Goal: Task Accomplishment & Management: Manage account settings

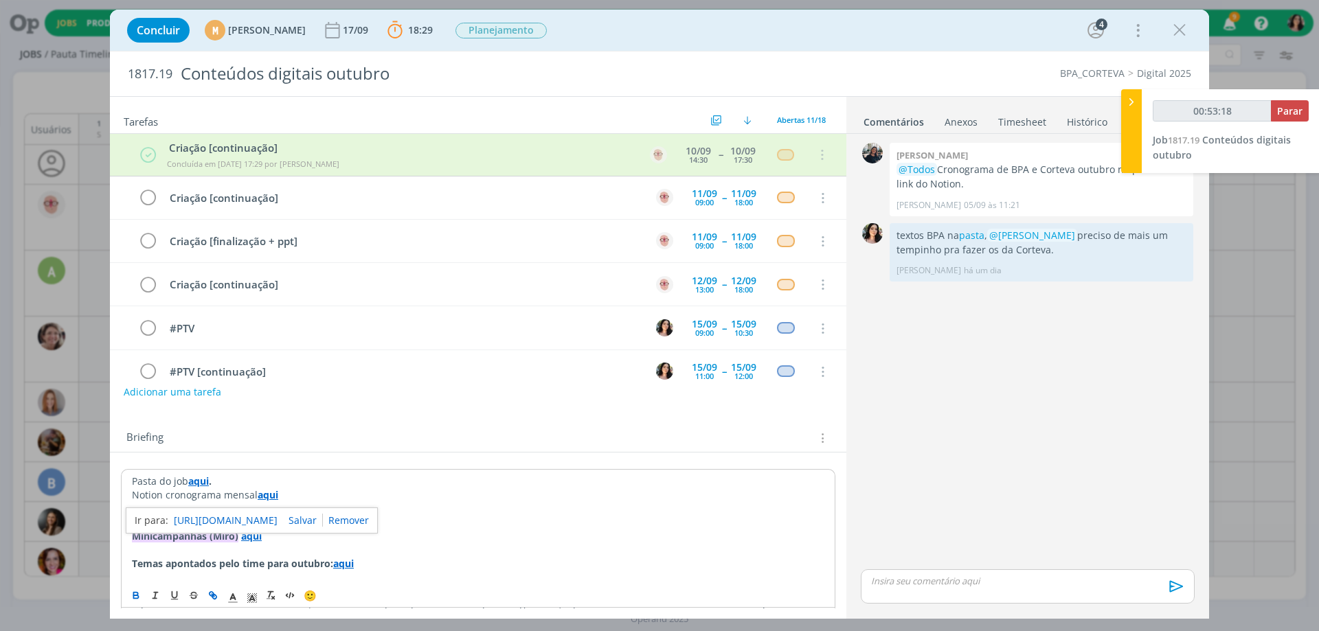
scroll to position [1996, 0]
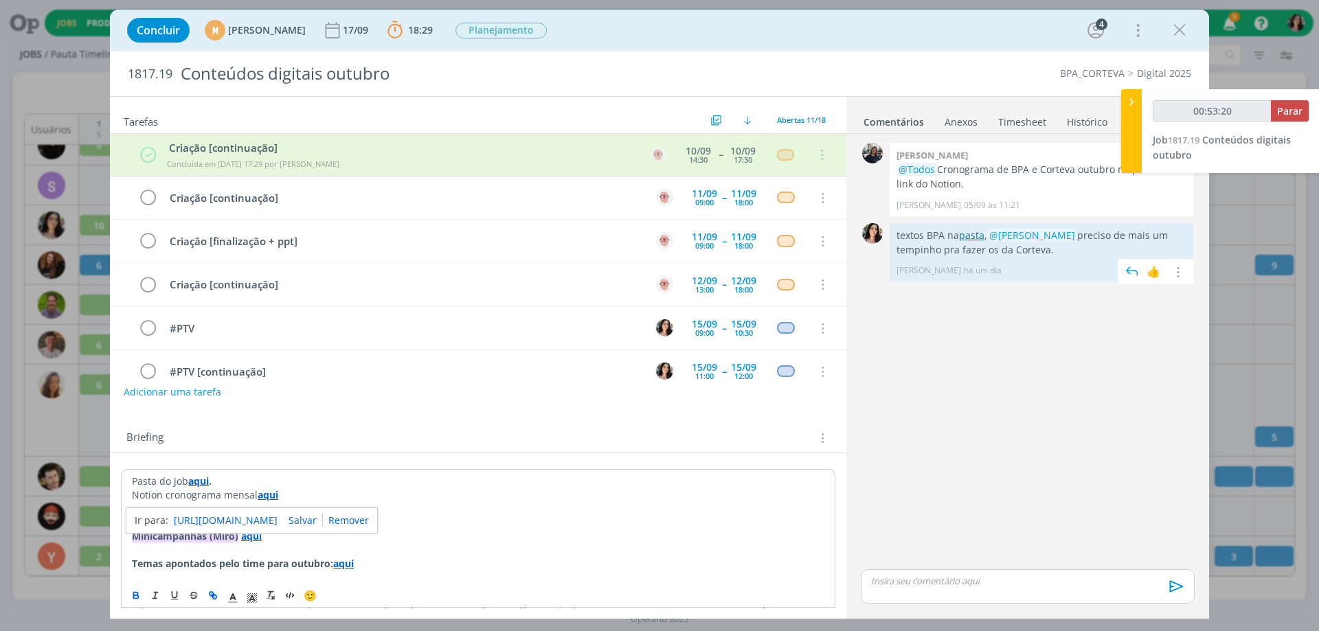
click at [981, 237] on link "pasta" at bounding box center [971, 235] width 25 height 13
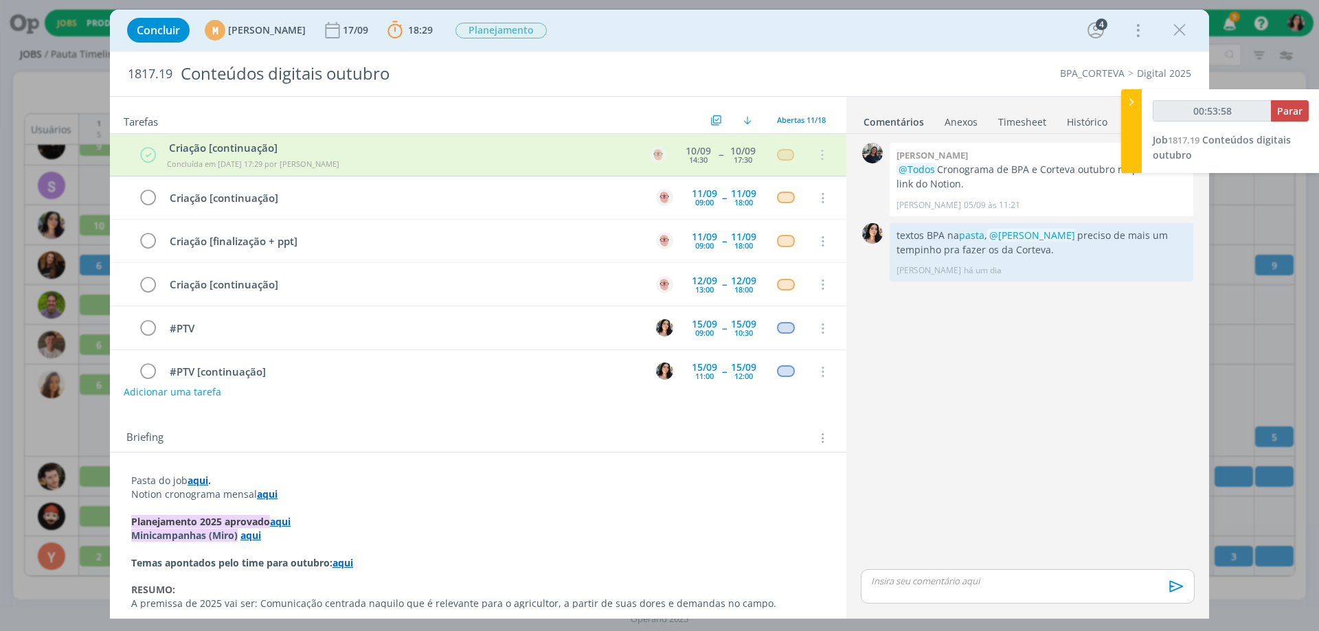
click at [986, 585] on p "dialog" at bounding box center [1028, 581] width 312 height 12
type input "00:53:59"
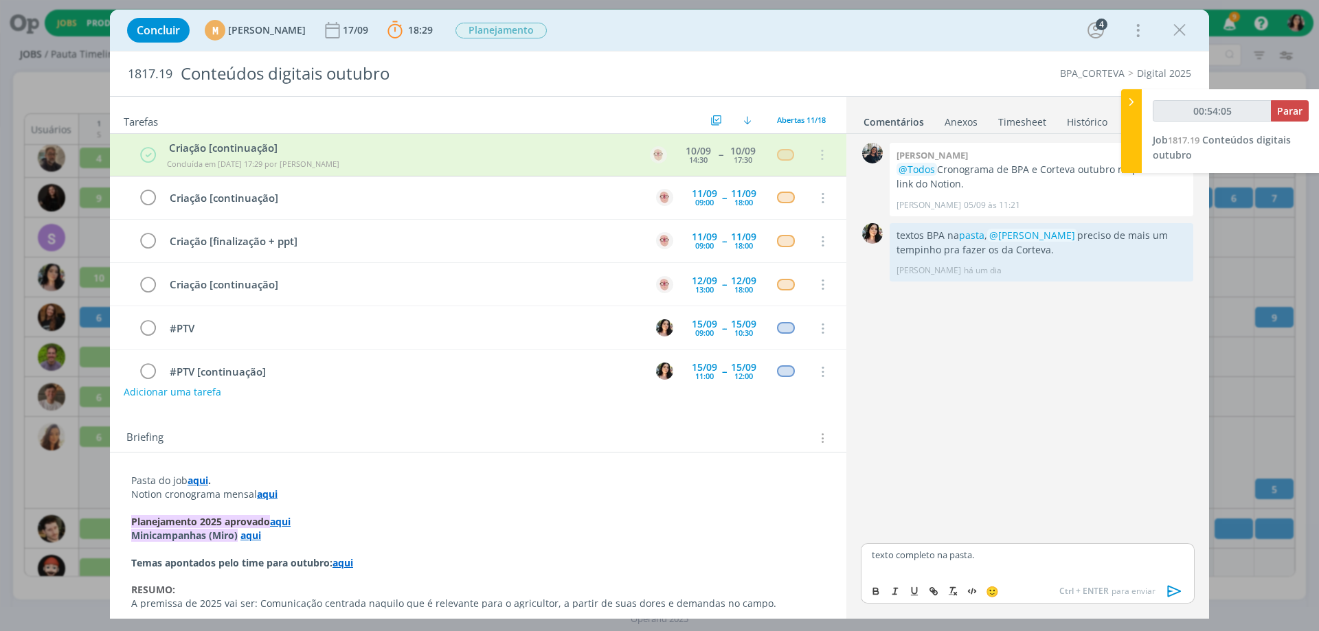
type input "00:54:07"
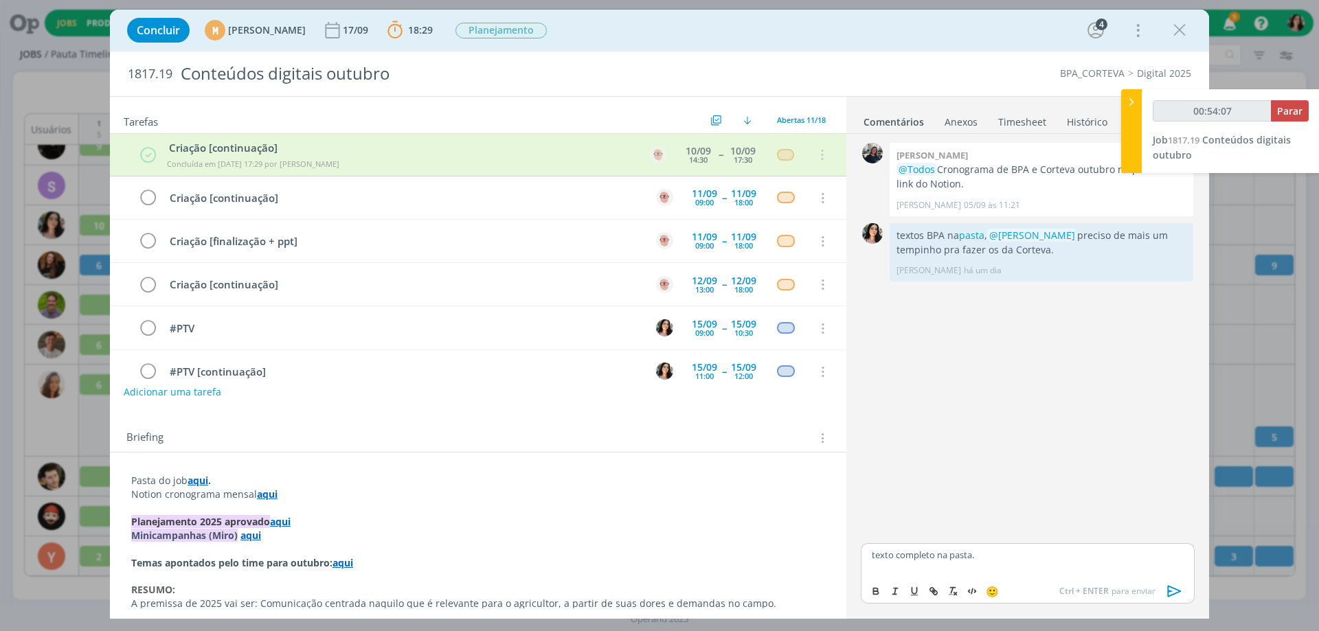
click at [958, 551] on p "texto completo na pasta." at bounding box center [1028, 555] width 312 height 12
click at [929, 591] on icon "dialog" at bounding box center [933, 591] width 11 height 11
type input "pasta"
type input "00:54:09"
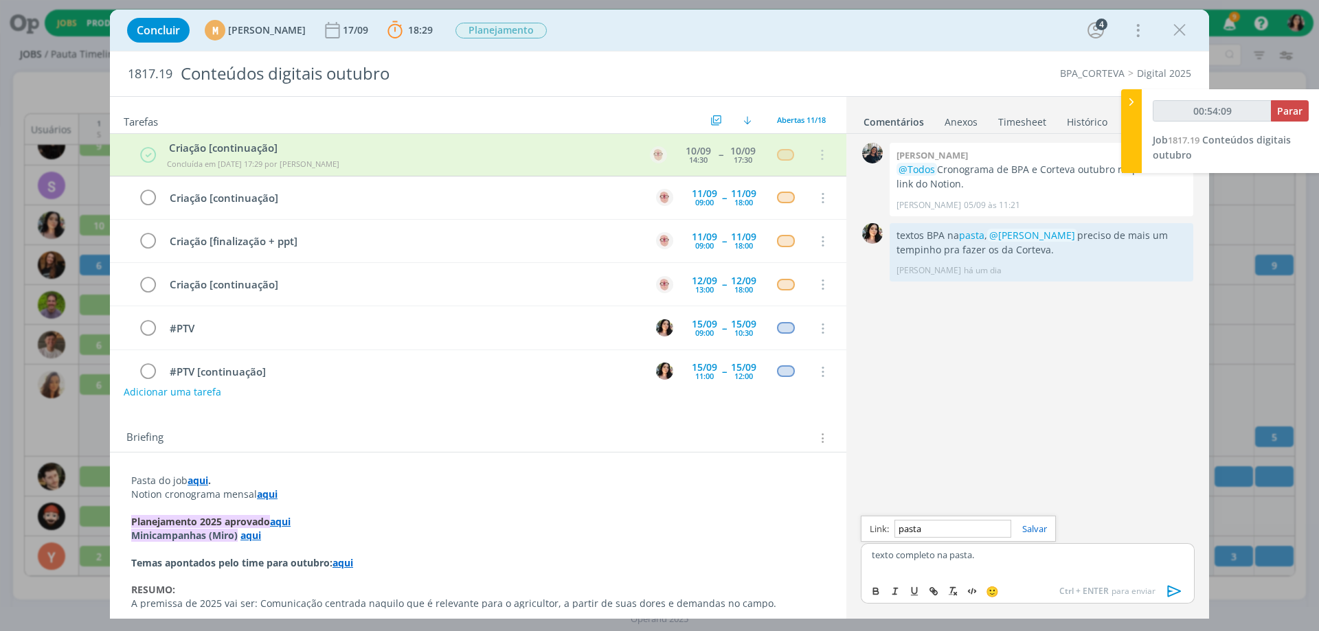
paste input "[URL][DOMAIN_NAME][DATE]"
type input "[URL][DOMAIN_NAME][DATE]"
click at [1023, 531] on link "dialog" at bounding box center [1029, 529] width 36 height 12
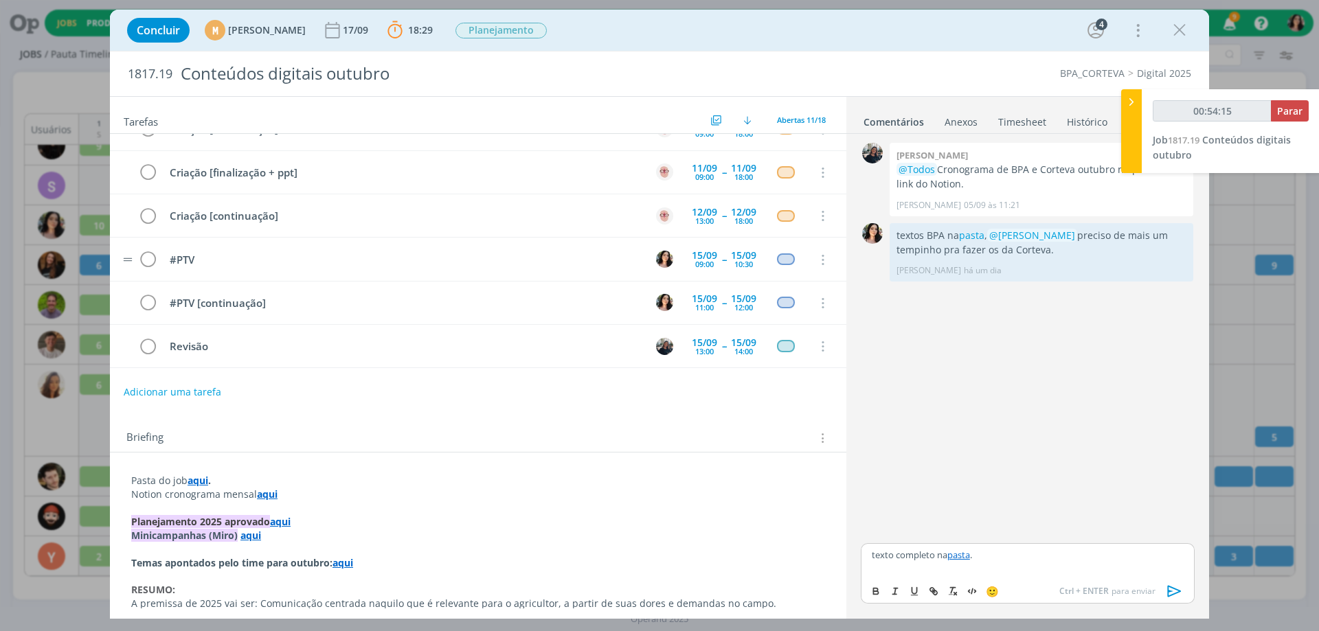
scroll to position [137, 0]
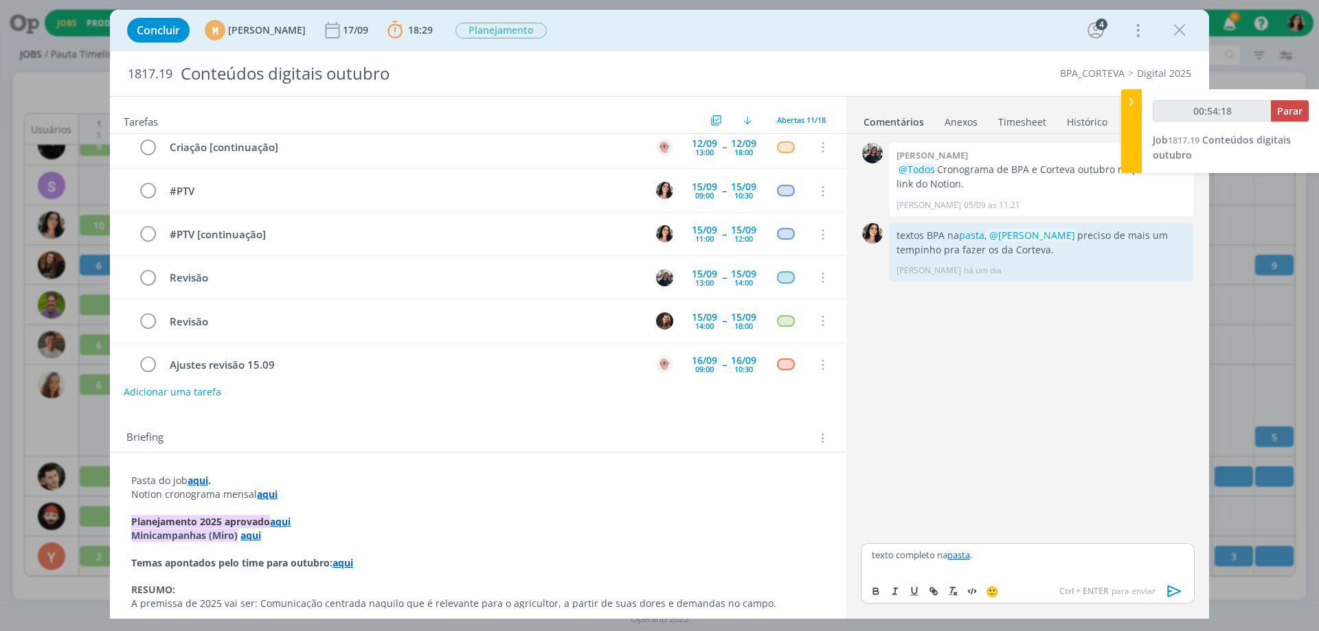
click at [1173, 589] on icon "dialog" at bounding box center [1174, 591] width 21 height 21
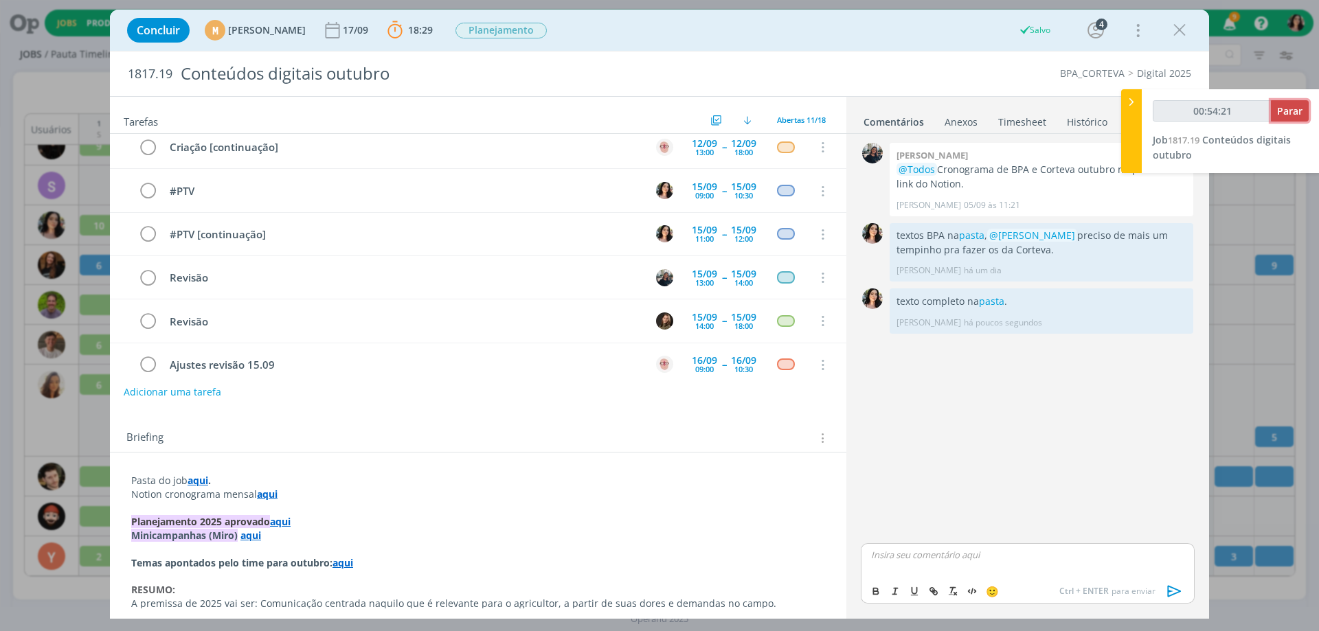
click at [1296, 109] on span "Parar" at bounding box center [1289, 110] width 25 height 13
type input "00:55:00"
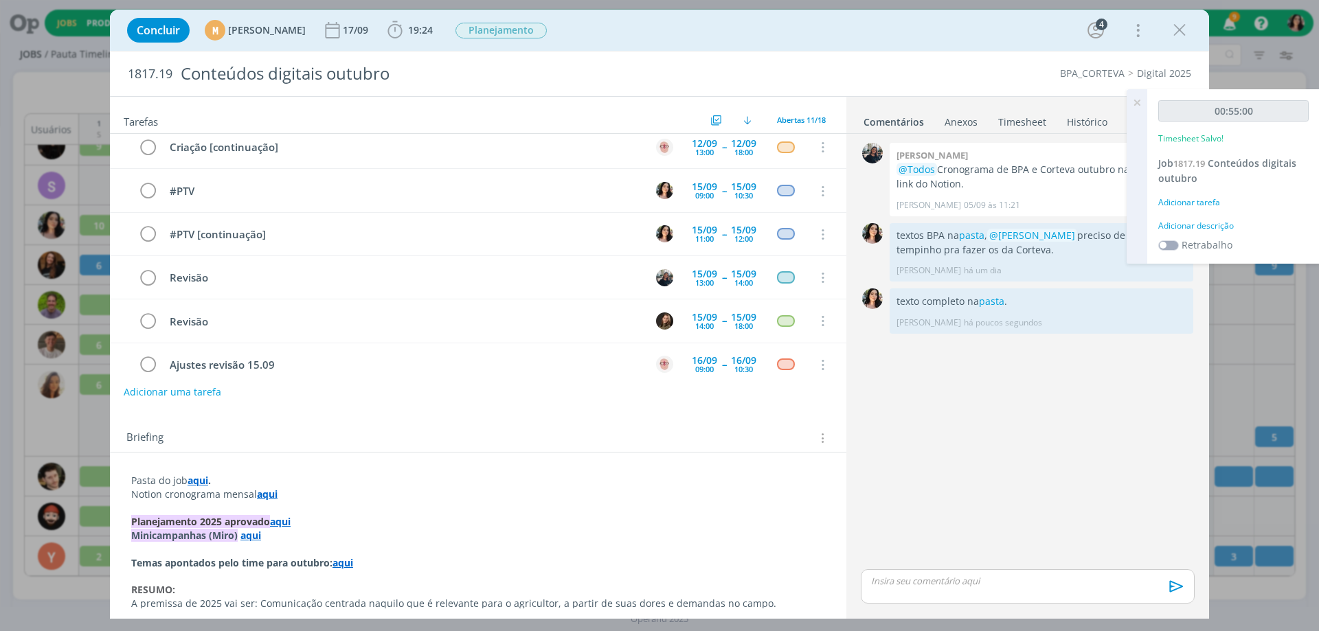
click at [1177, 223] on div "Adicionar descrição" at bounding box center [1233, 226] width 150 height 12
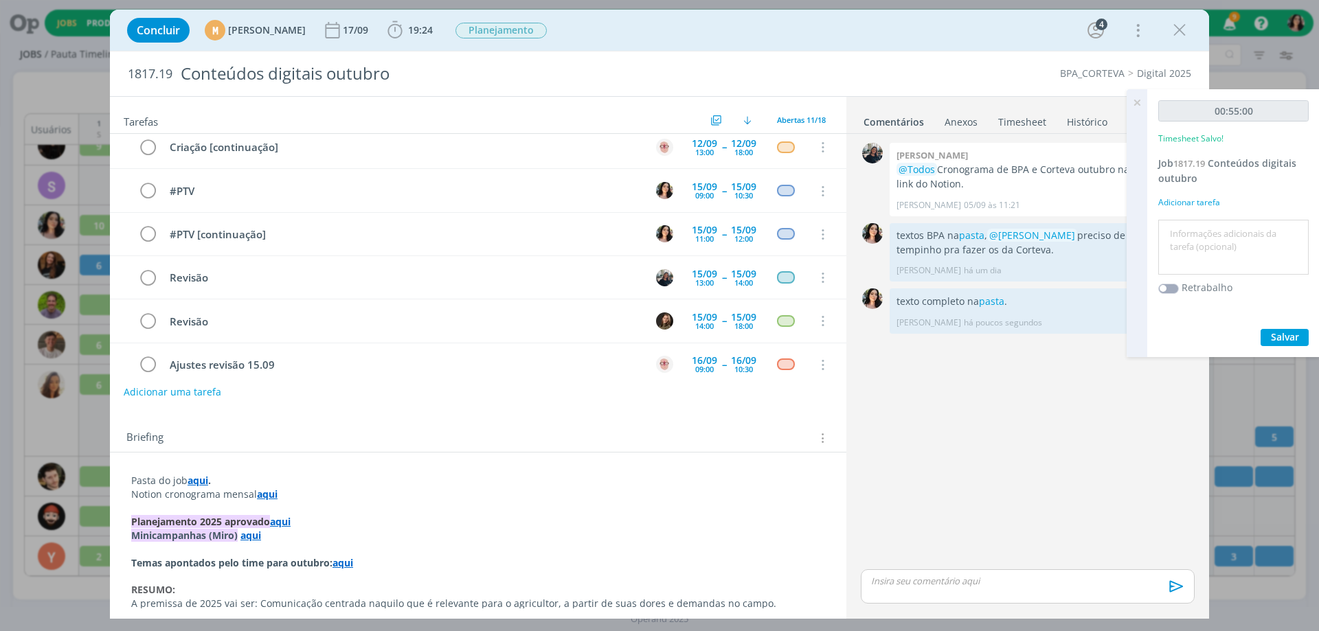
click at [1178, 231] on textarea at bounding box center [1234, 247] width 144 height 49
type textarea "Redação."
click at [1297, 334] on span "Salvar" at bounding box center [1285, 336] width 28 height 13
click at [1133, 104] on icon at bounding box center [1136, 102] width 25 height 27
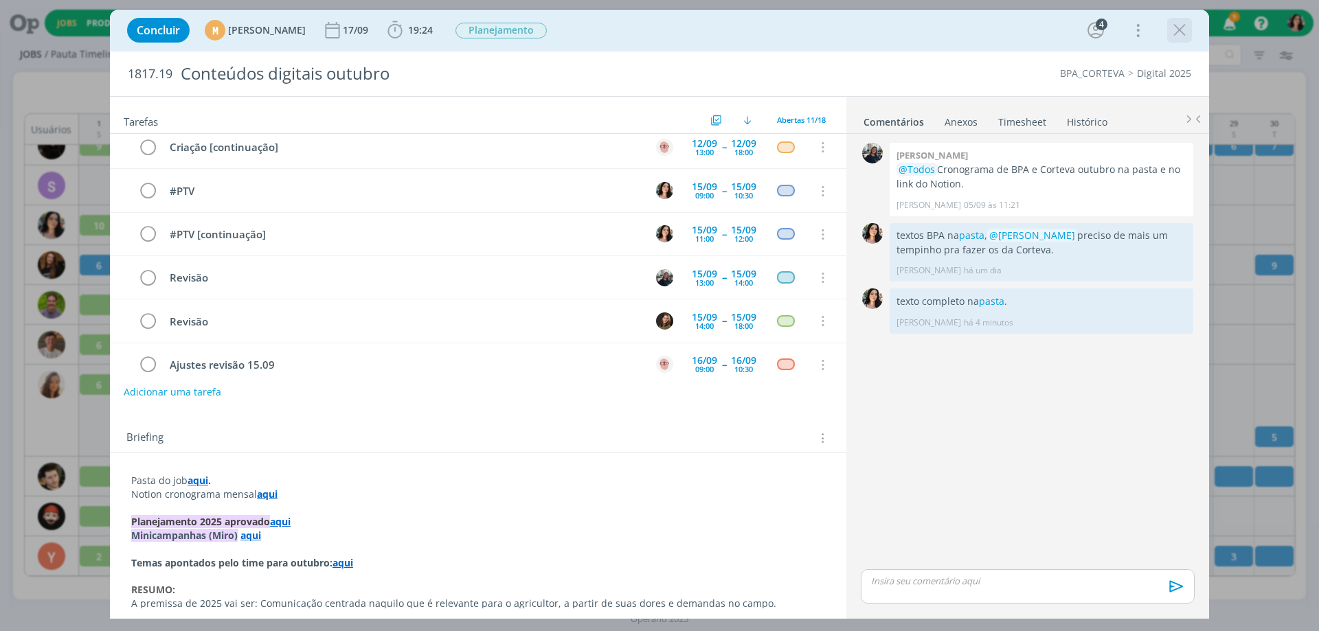
click at [1182, 21] on icon "dialog" at bounding box center [1179, 30] width 21 height 21
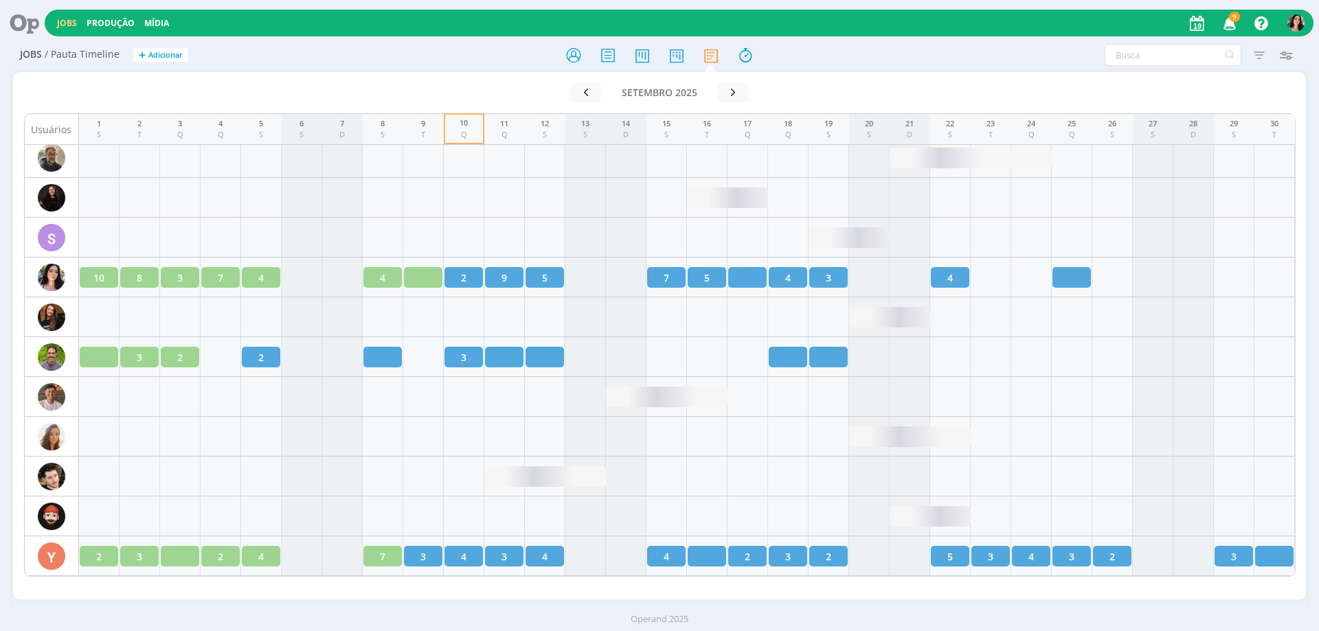
scroll to position [1866, 0]
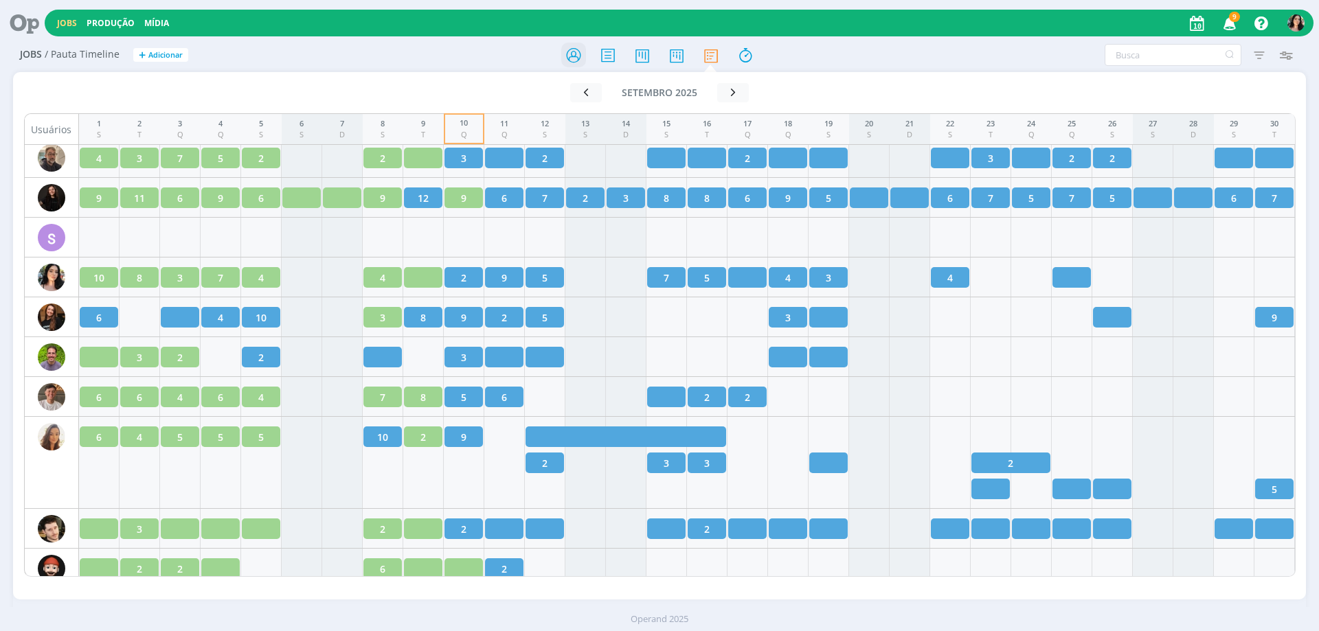
click at [572, 57] on icon at bounding box center [573, 55] width 25 height 27
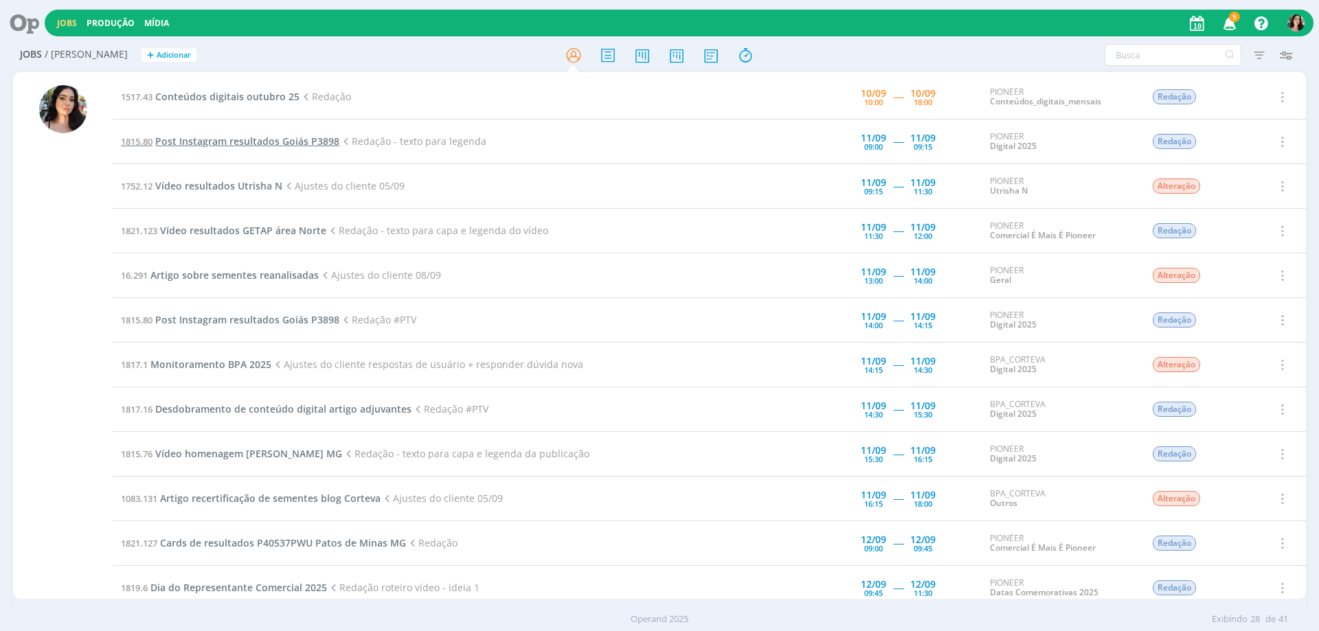
click at [204, 142] on span "Post Instagram resultados Goiás P3898" at bounding box center [247, 141] width 184 height 13
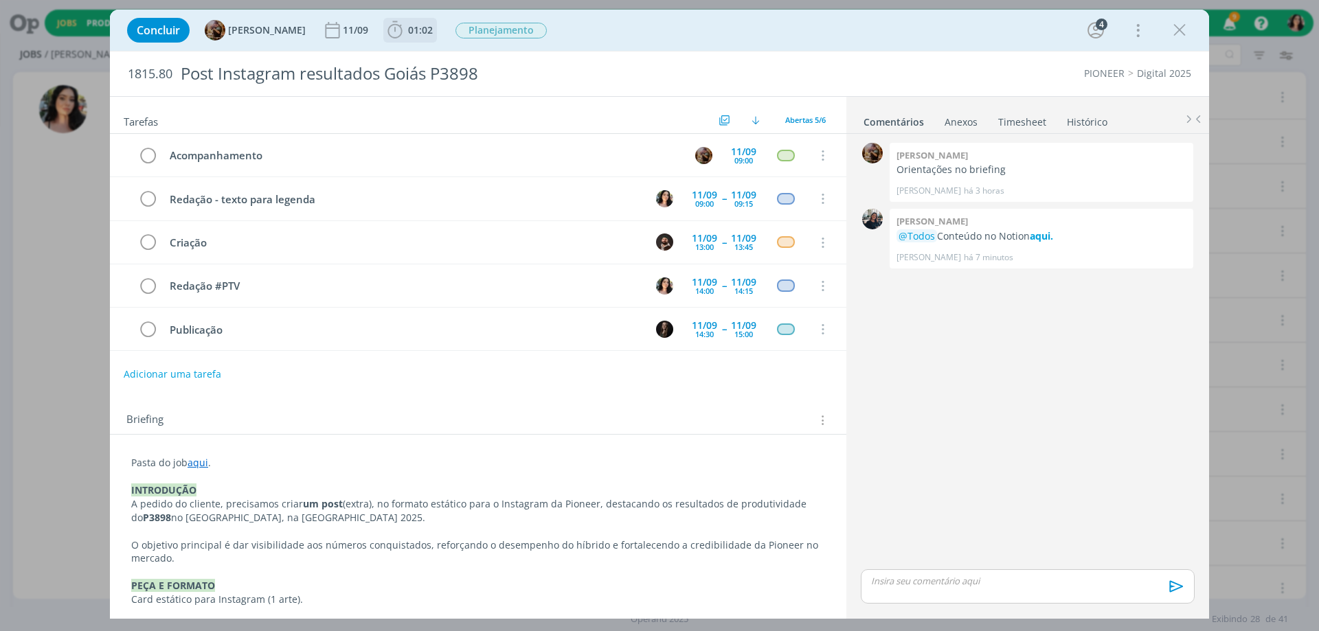
click at [433, 30] on span "01:02" at bounding box center [420, 29] width 25 height 13
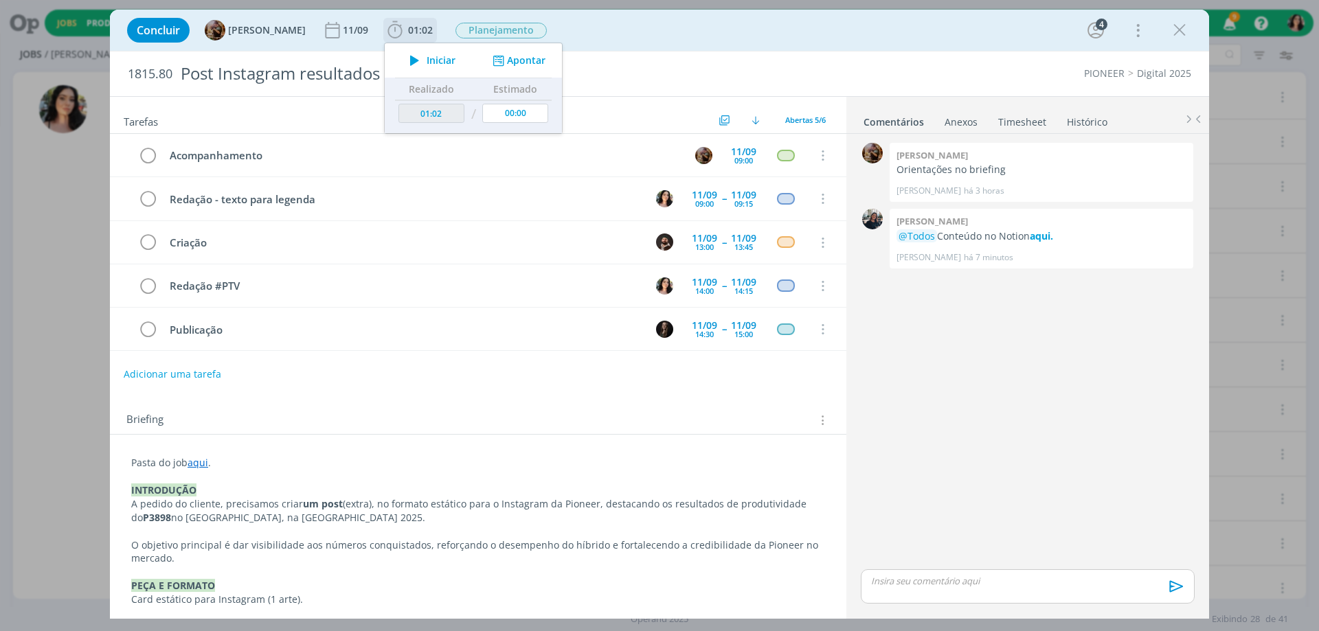
click at [437, 56] on span "Iniciar" at bounding box center [441, 61] width 29 height 10
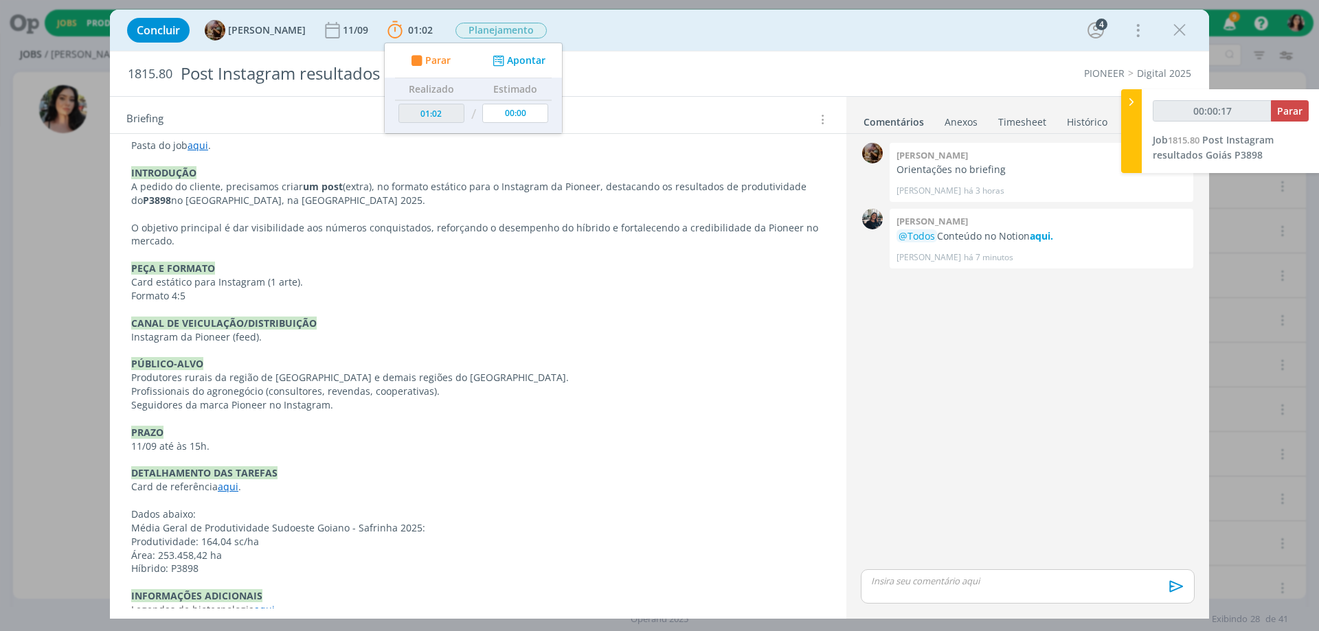
scroll to position [343, 0]
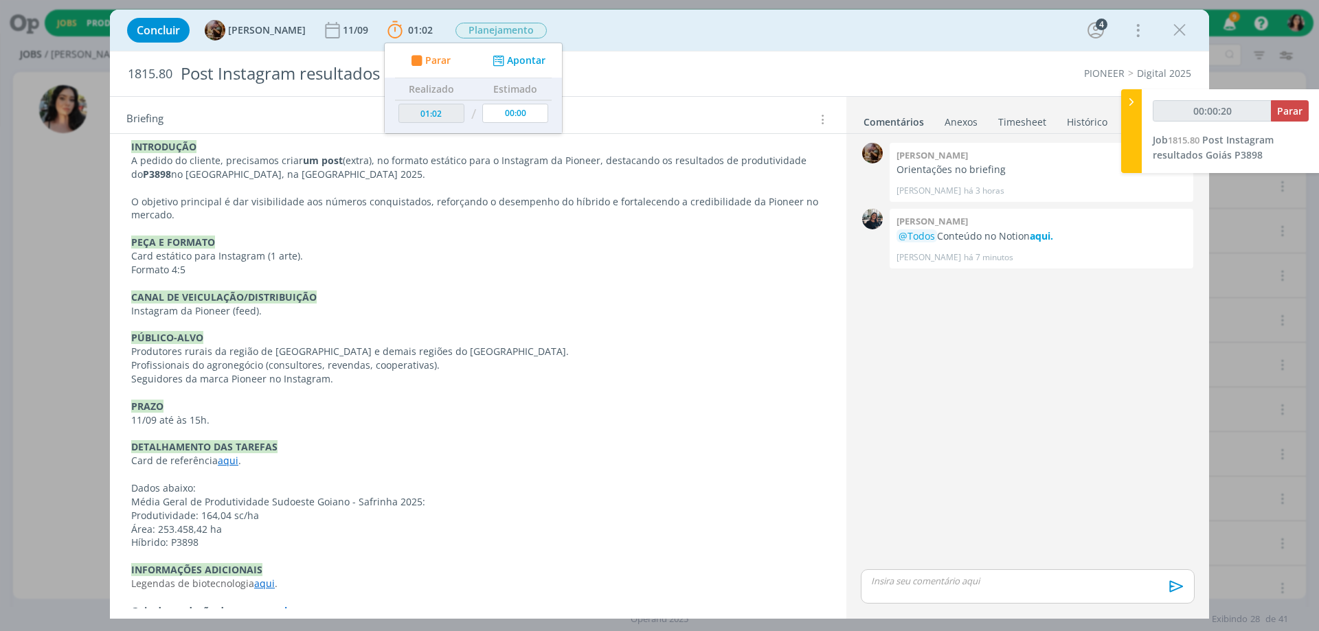
click at [223, 467] on link "aqui" at bounding box center [228, 460] width 21 height 13
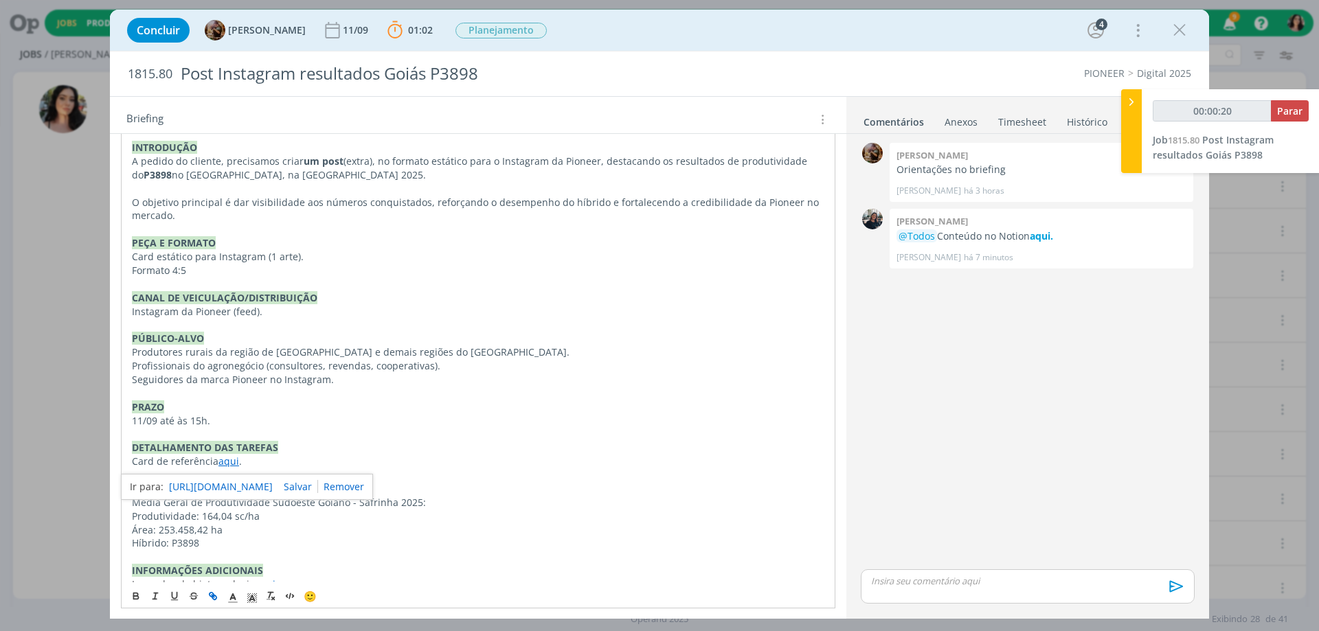
click at [232, 482] on link "[URL][DOMAIN_NAME]" at bounding box center [221, 487] width 104 height 18
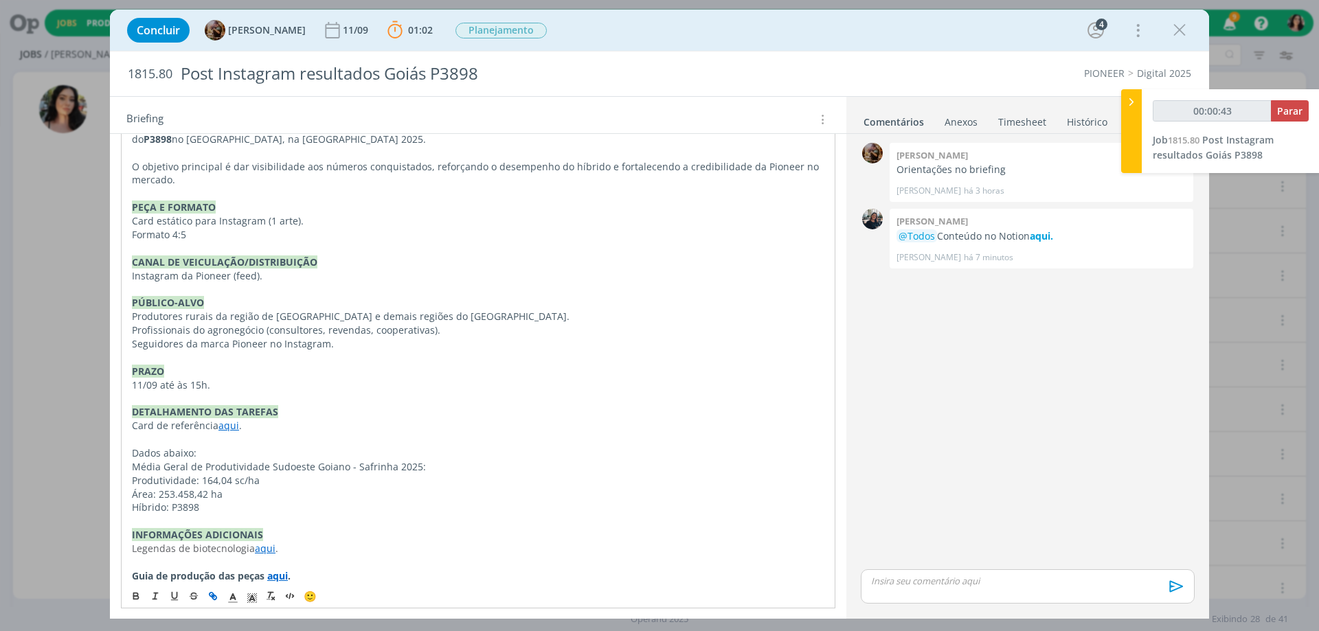
scroll to position [412, 0]
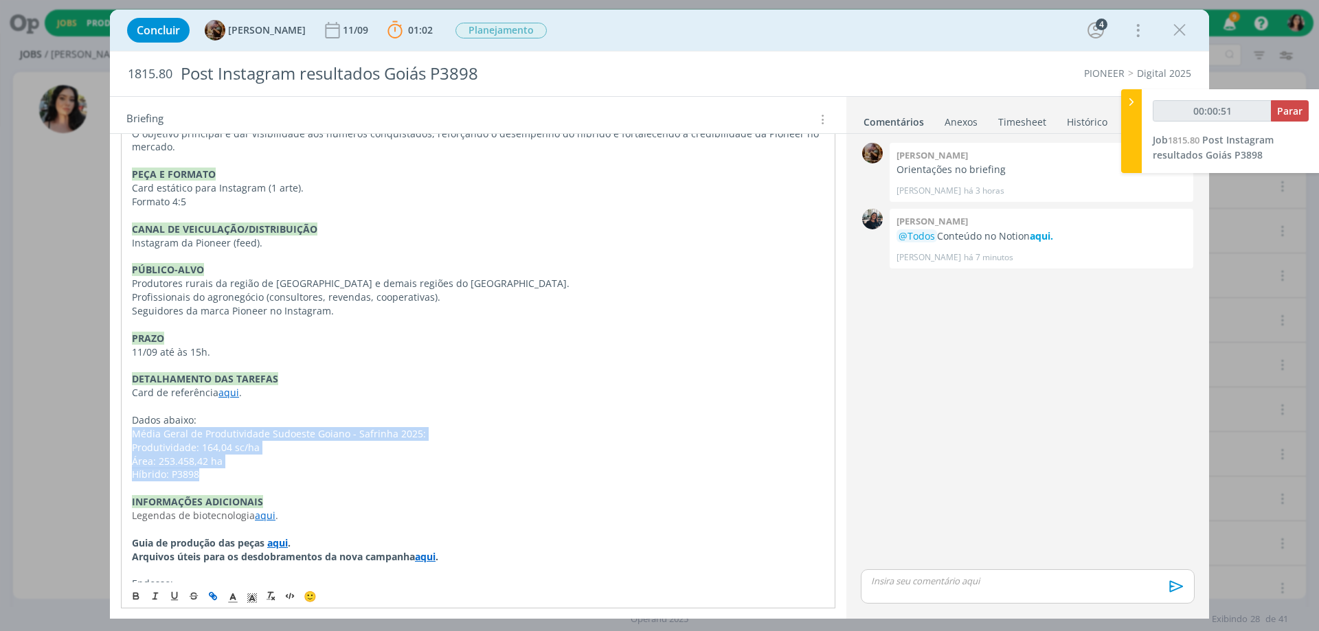
drag, startPoint x: 203, startPoint y: 480, endPoint x: 133, endPoint y: 437, distance: 81.8
click at [133, 437] on div "Pasta do job aqui . INTRODUÇÃO A pedido do cliente, precisamos criar um post (e…" at bounding box center [478, 338] width 714 height 598
copy div "Média Geral de Produtividade Sudoeste Goiano - Safrinha 2025: Produtividade: 16…"
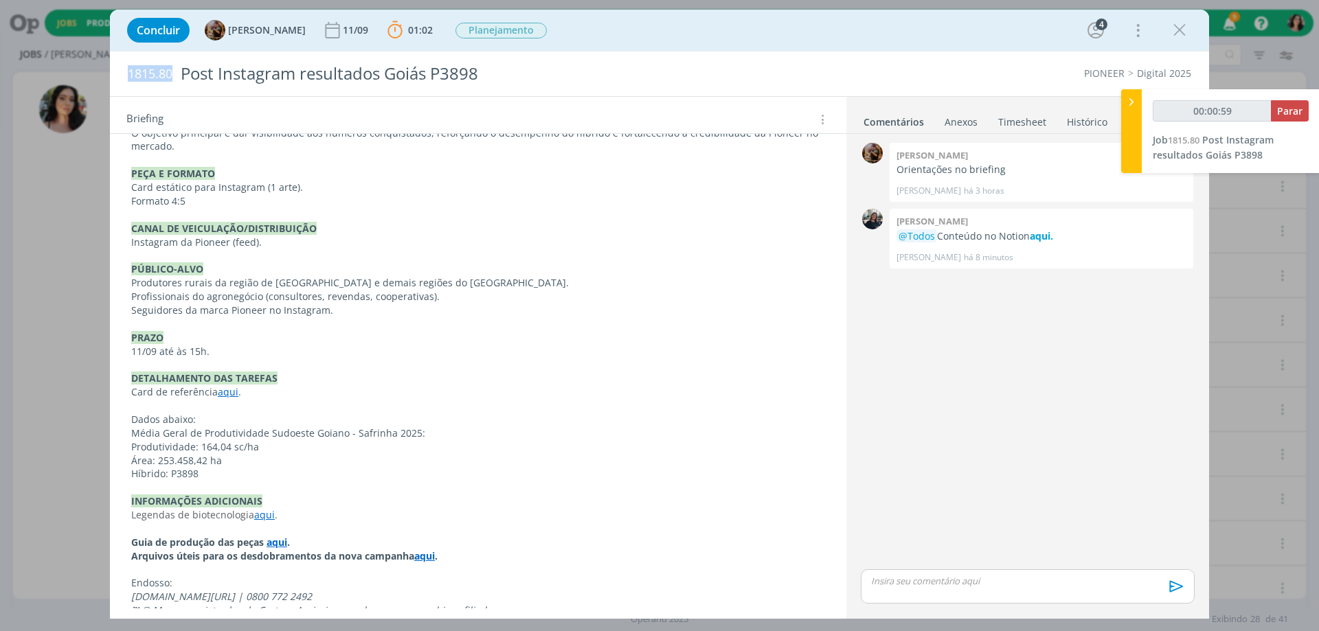
drag, startPoint x: 128, startPoint y: 75, endPoint x: 174, endPoint y: 75, distance: 45.3
click at [174, 75] on h2 "1815.80 Post Instagram resultados Goiás P3898" at bounding box center [435, 74] width 615 height 45
copy span "1815.80"
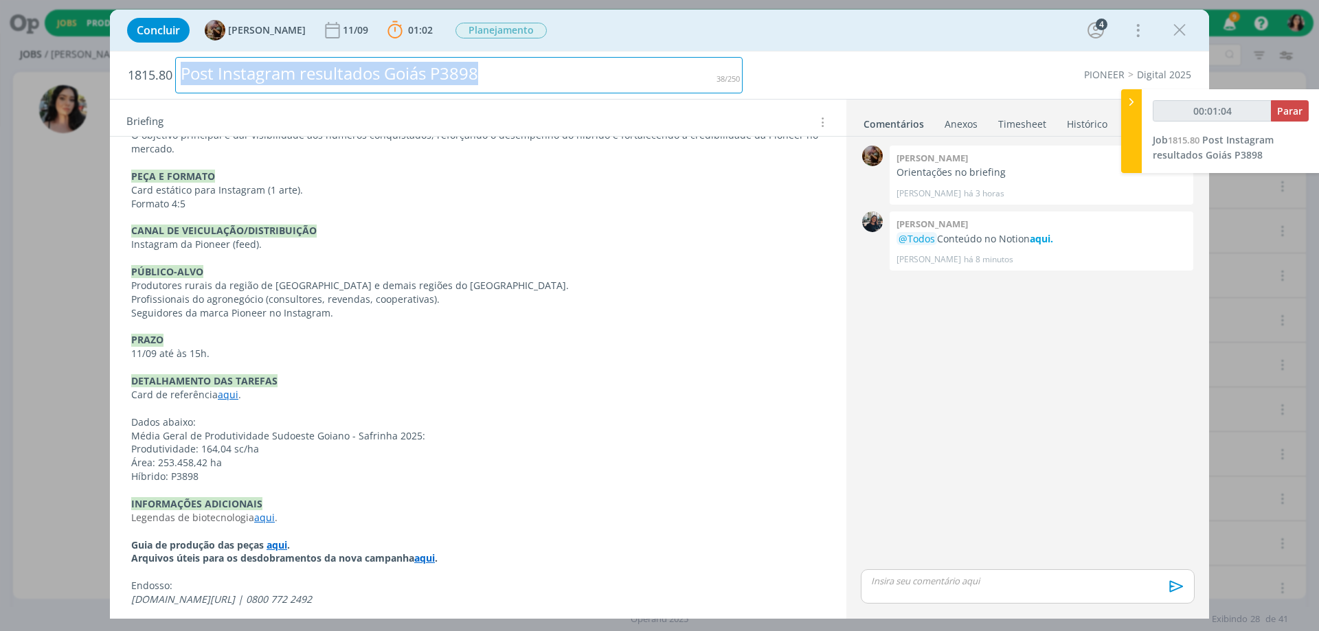
drag, startPoint x: 510, startPoint y: 69, endPoint x: 87, endPoint y: 48, distance: 423.0
click at [87, 48] on div "Concluir [PERSON_NAME] [DATE] 01:02 Parar Apontar Data * [DATE] Horas * 00:00 T…" at bounding box center [659, 315] width 1319 height 631
copy div "Post Instagram resultados Goiás P3898"
type input "00:06:27"
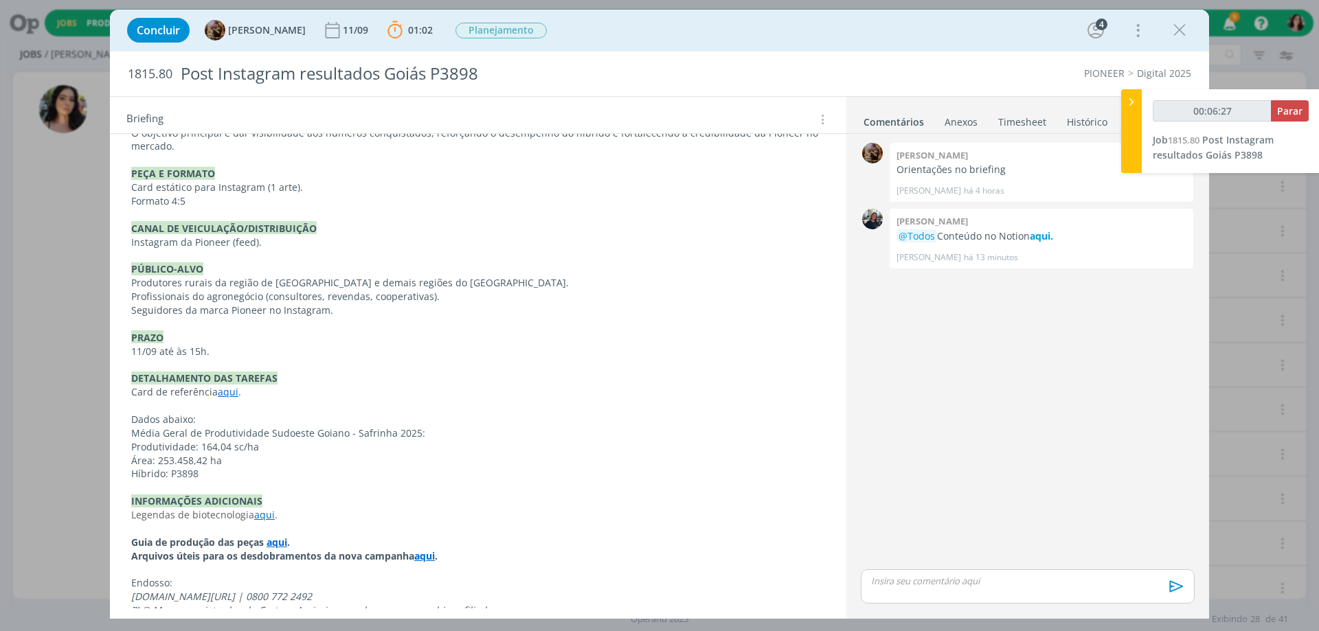
click at [1135, 120] on div at bounding box center [1131, 131] width 21 height 84
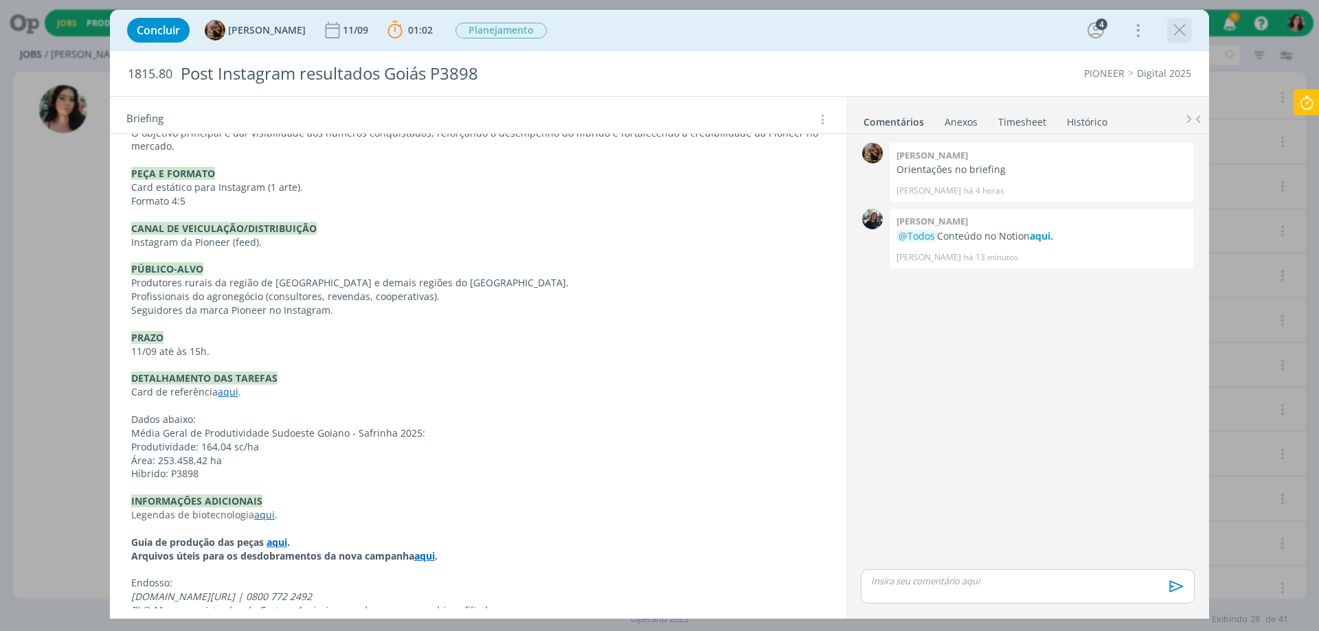
click at [1184, 33] on icon "dialog" at bounding box center [1179, 30] width 21 height 21
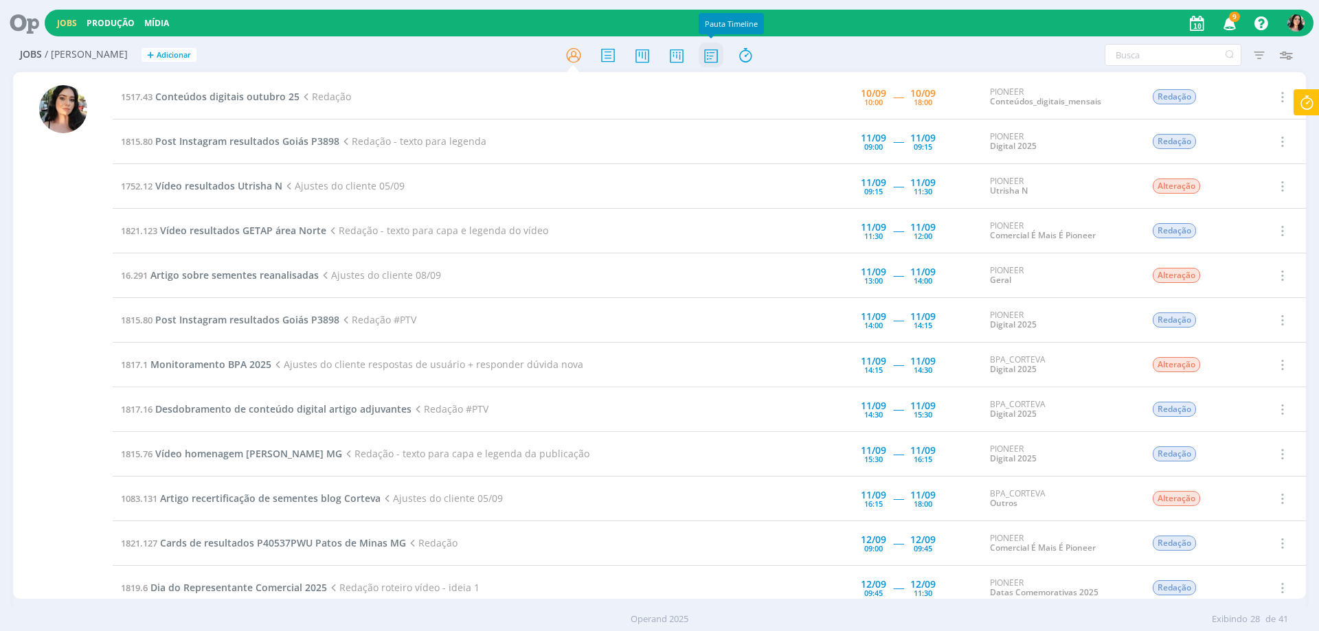
click at [713, 61] on icon at bounding box center [711, 55] width 25 height 27
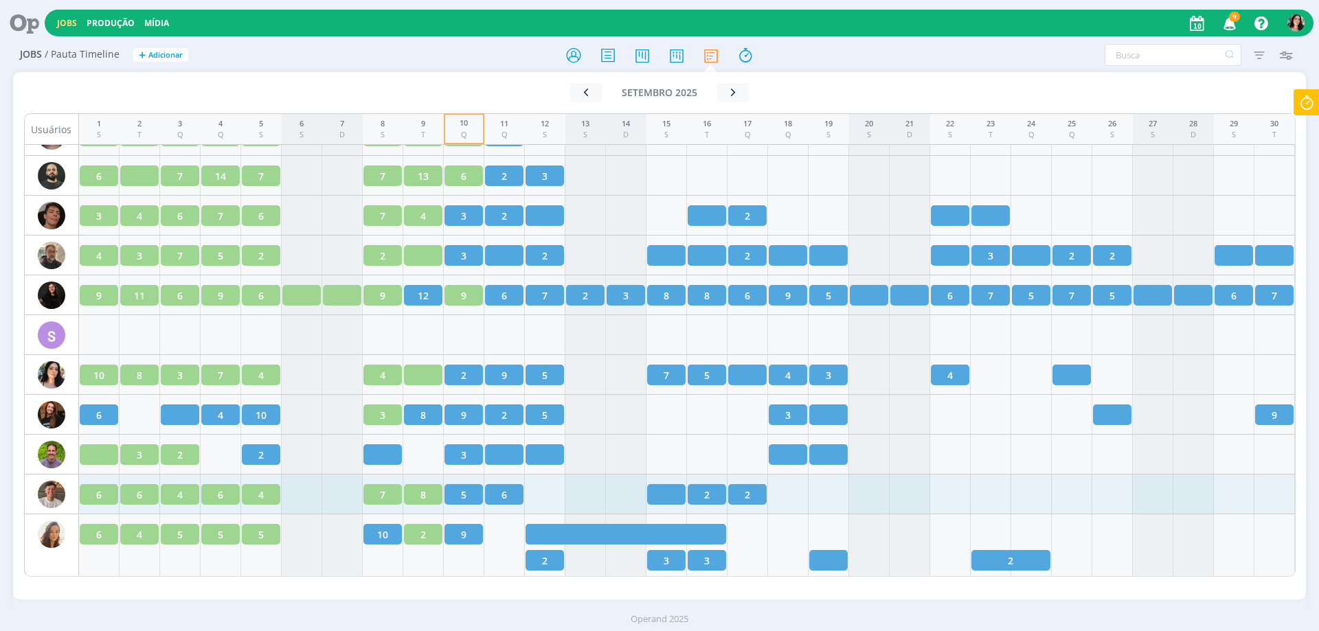
scroll to position [1911, 0]
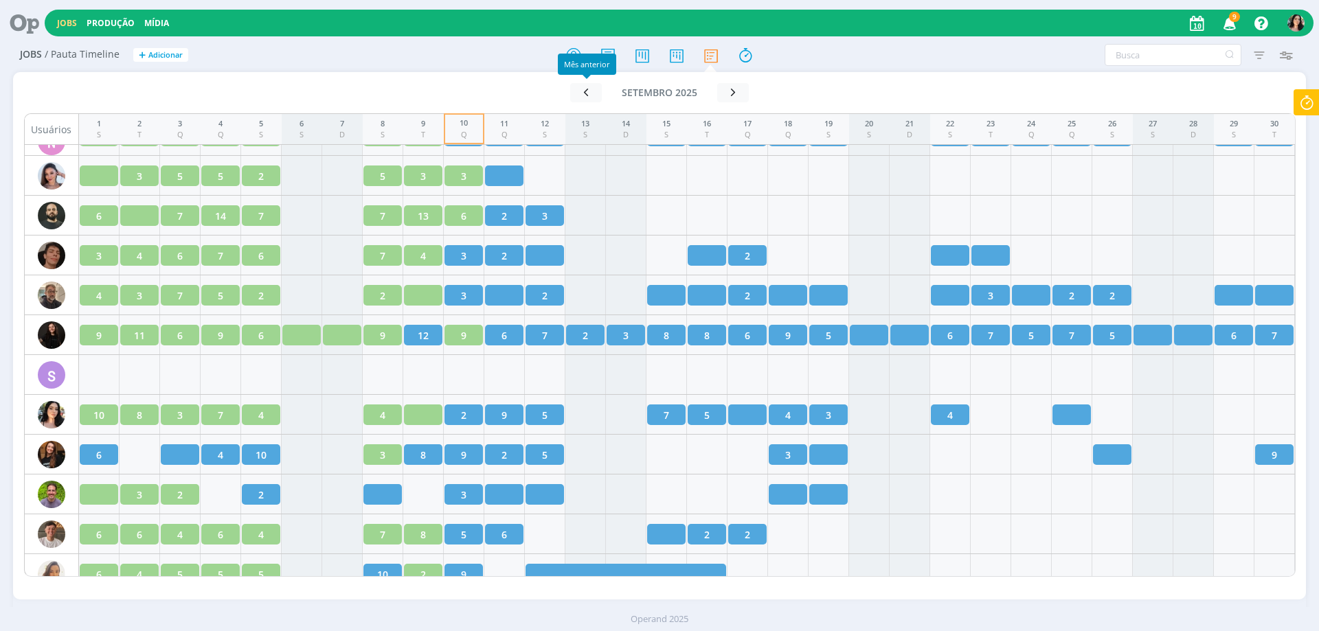
click at [574, 58] on div "Mês anterior" at bounding box center [587, 64] width 58 height 21
click at [573, 58] on icon at bounding box center [573, 55] width 25 height 27
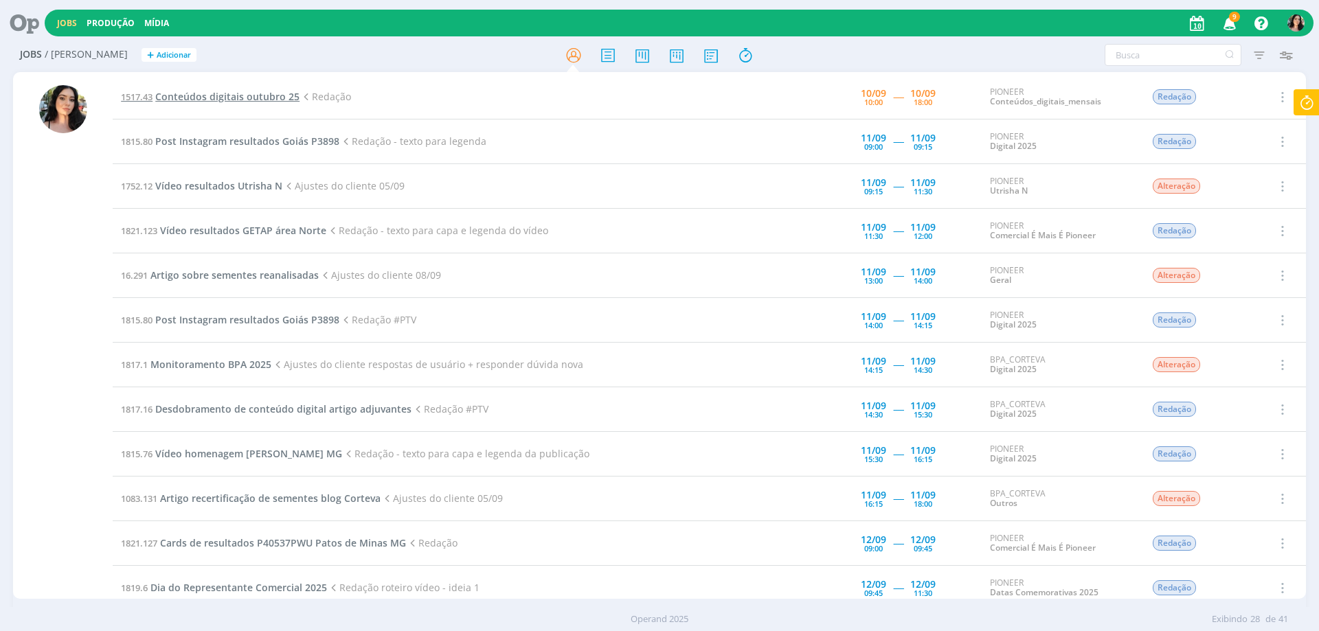
click at [212, 98] on span "Conteúdos digitais outubro 25" at bounding box center [227, 96] width 144 height 13
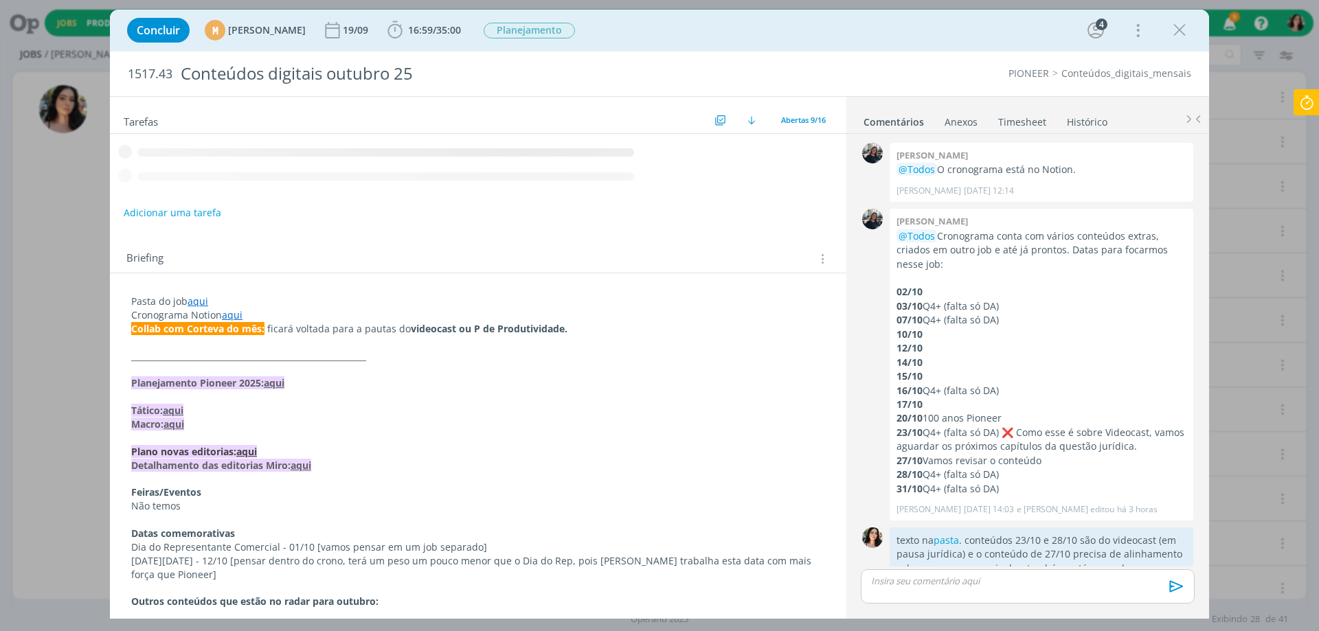
scroll to position [37, 0]
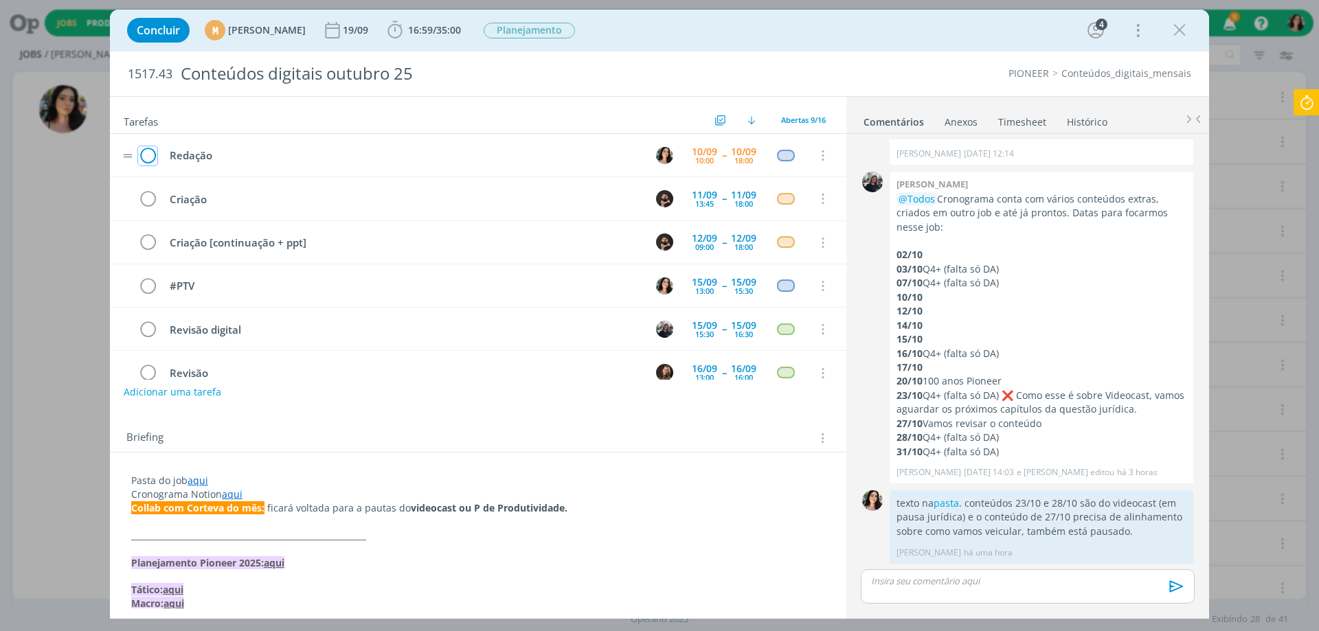
click at [148, 154] on icon "dialog" at bounding box center [147, 156] width 19 height 21
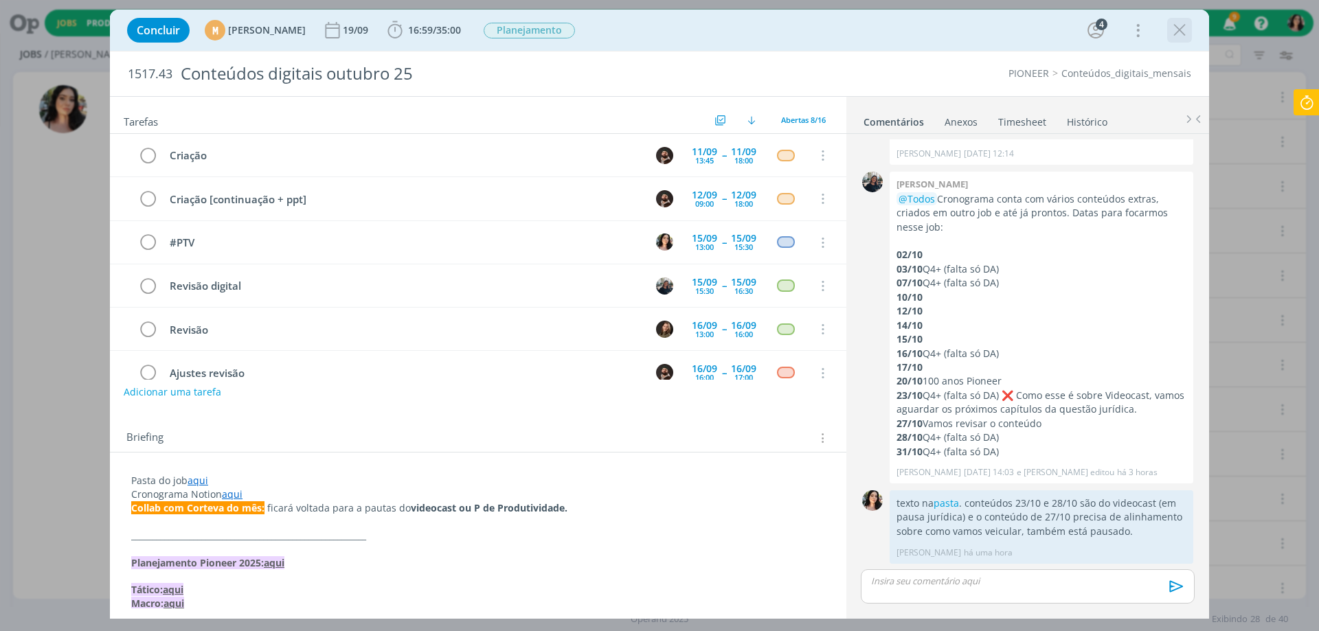
click at [1177, 35] on icon "dialog" at bounding box center [1179, 30] width 21 height 21
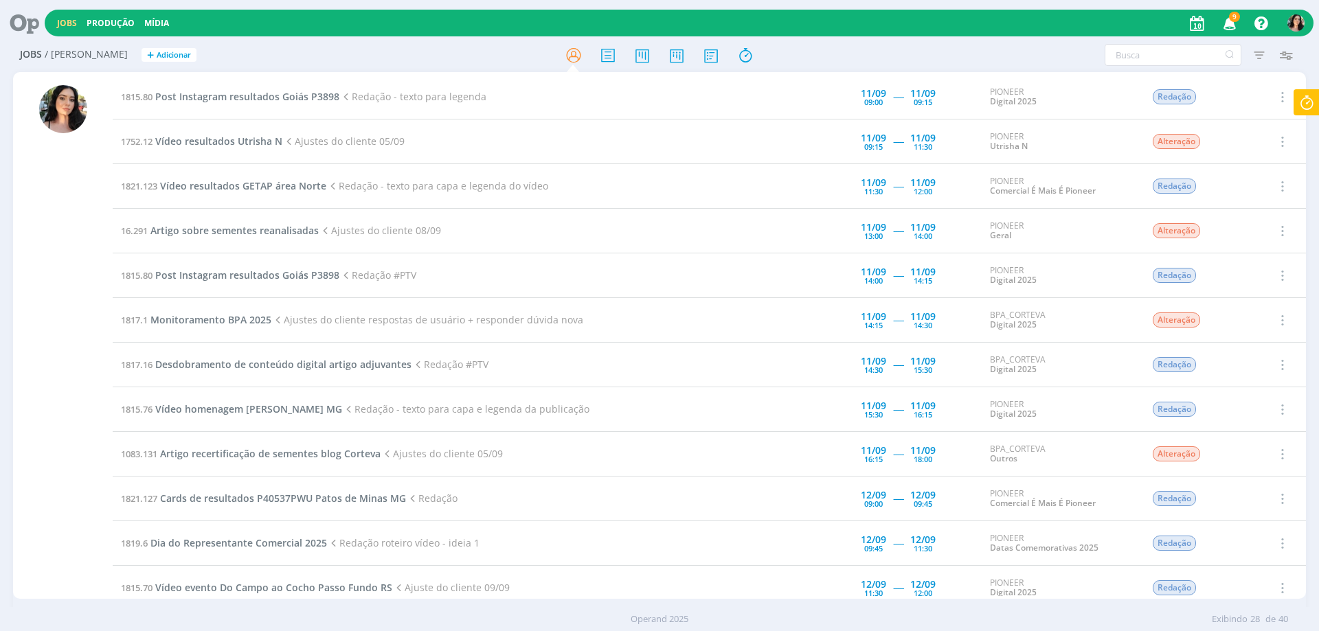
click at [1305, 98] on icon at bounding box center [1306, 102] width 25 height 27
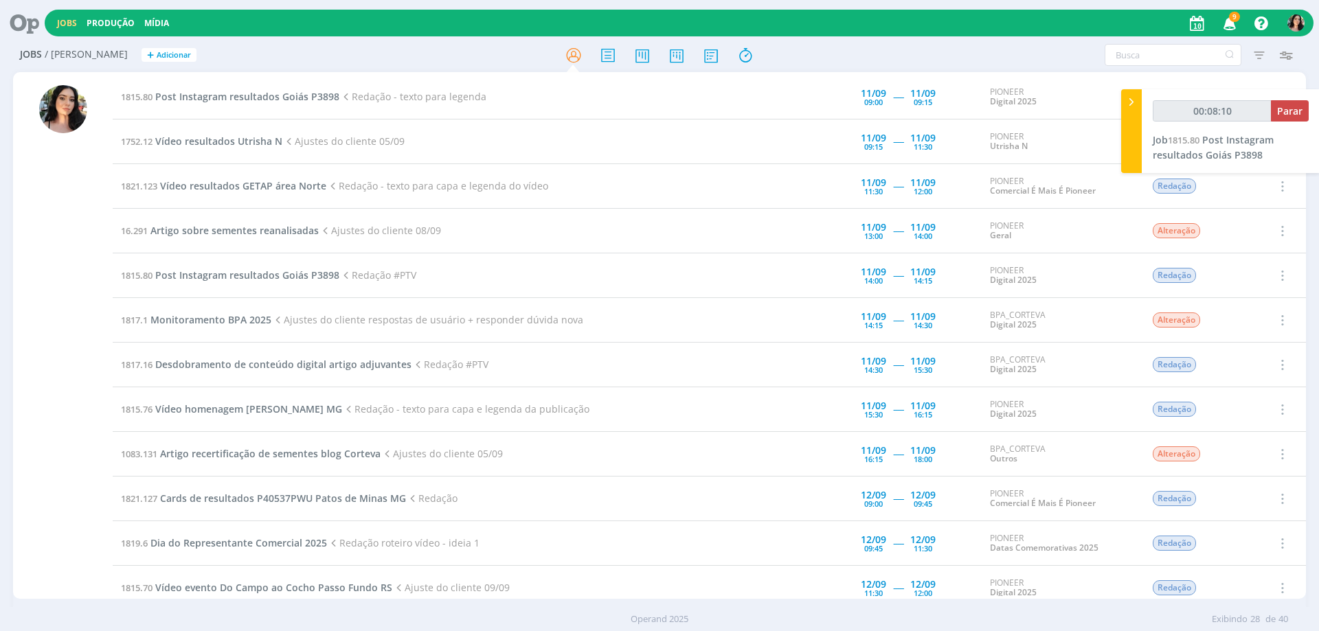
type input "00:08:11"
click at [1298, 114] on span "Parar" at bounding box center [1289, 110] width 25 height 13
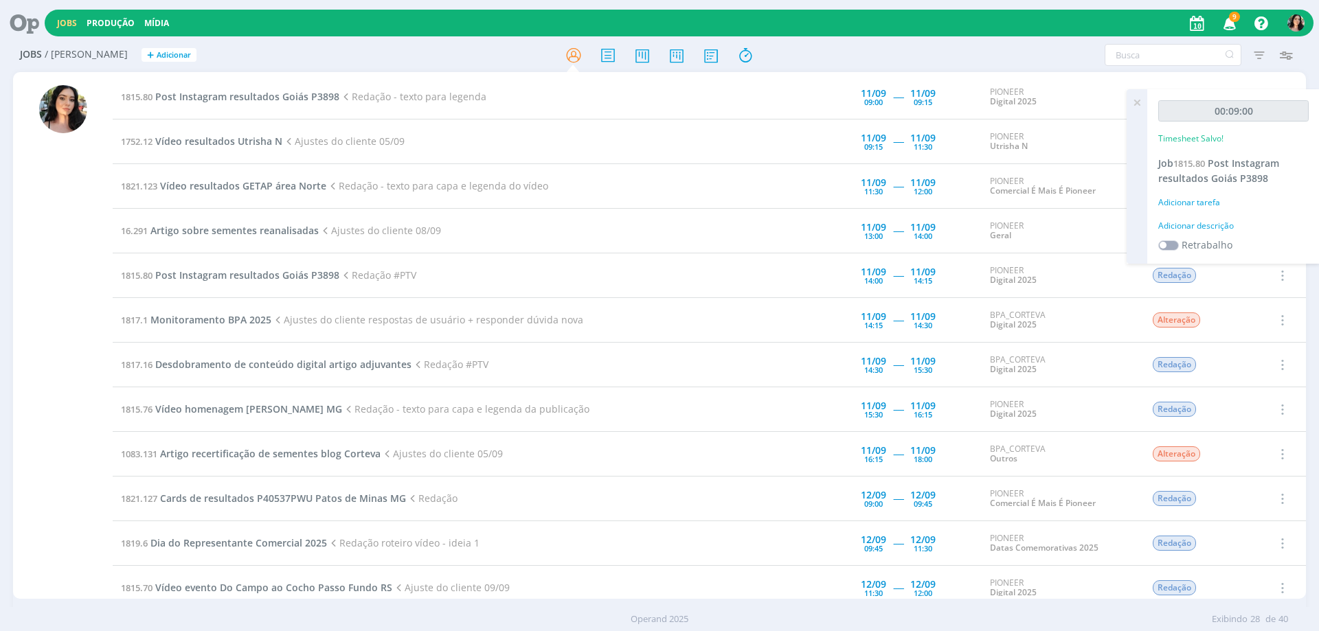
click at [1171, 227] on div "Adicionar descrição" at bounding box center [1233, 226] width 150 height 12
click at [1200, 246] on textarea at bounding box center [1234, 247] width 144 height 49
type textarea "Redação."
click at [1284, 323] on div "00:09:00 Timesheet Salvo! Job 1815.80 Post Instagram resultados Goiás P3898 Adi…" at bounding box center [1233, 223] width 172 height 268
click at [1290, 332] on span "Salvar" at bounding box center [1285, 336] width 28 height 13
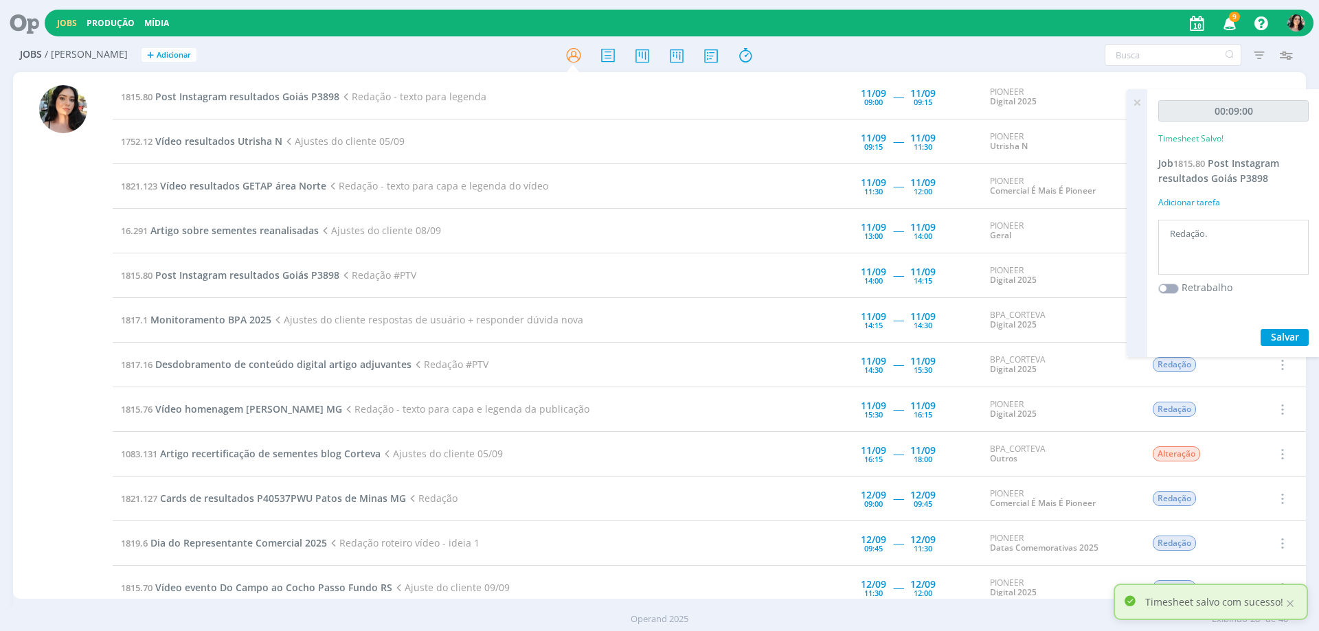
click at [1138, 100] on icon at bounding box center [1136, 102] width 25 height 27
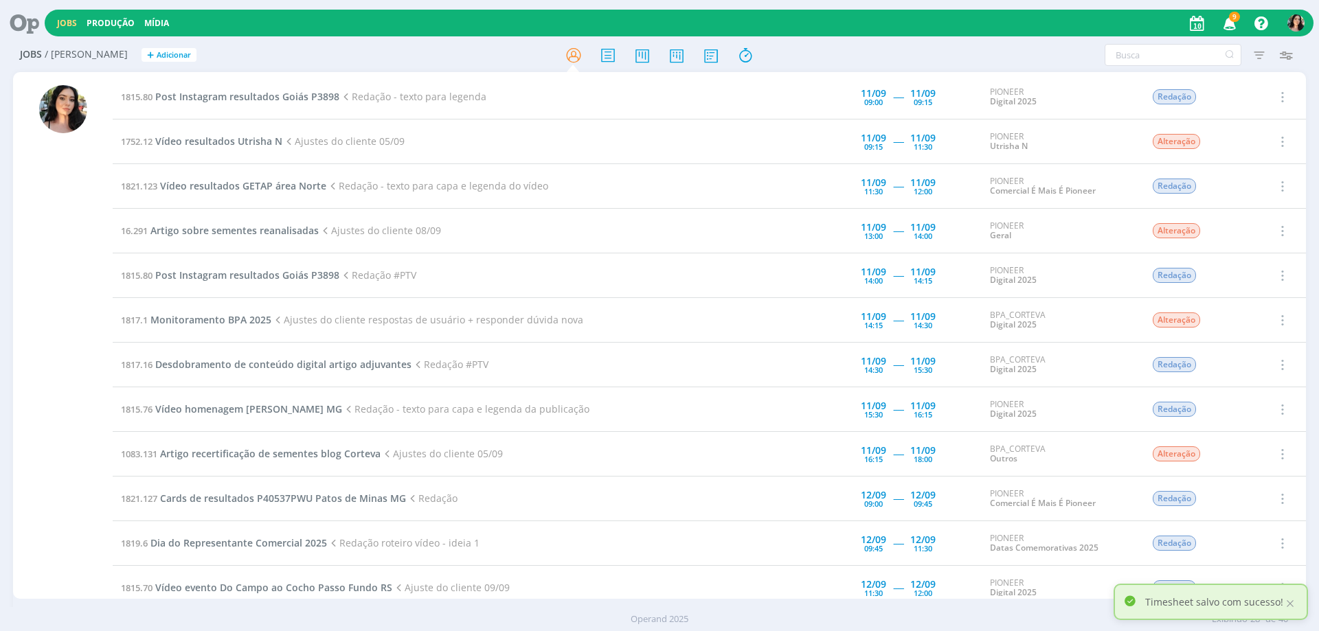
click at [21, 21] on icon at bounding box center [19, 23] width 28 height 27
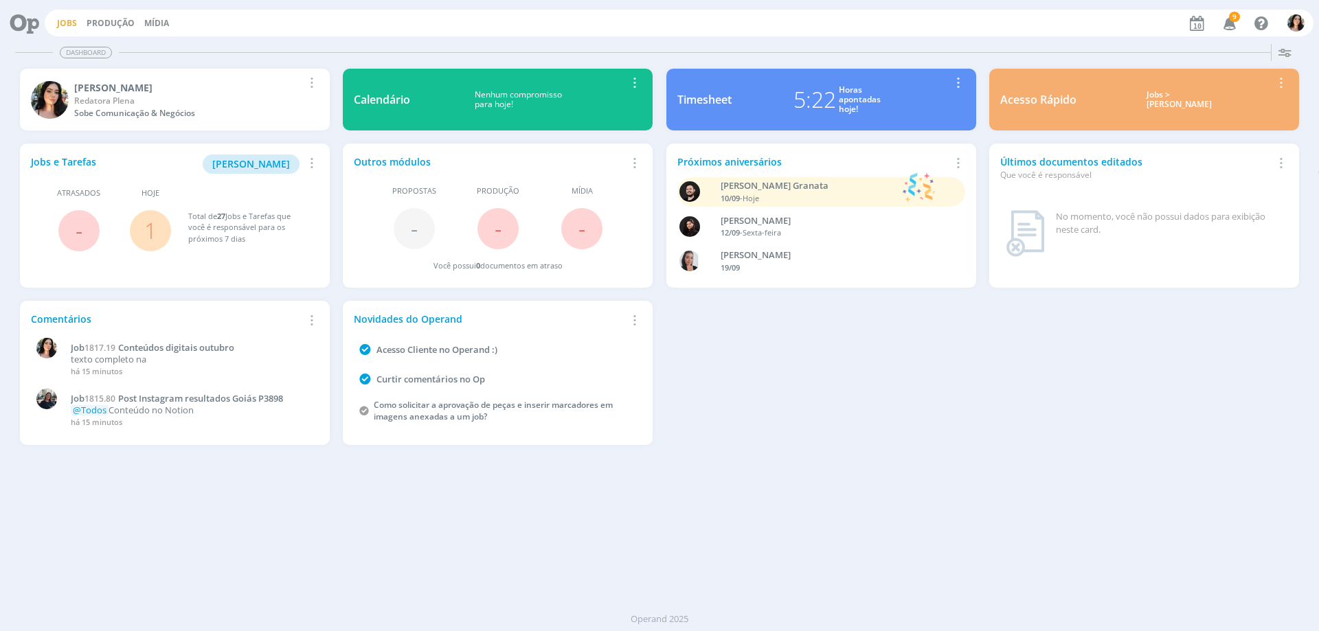
click at [74, 22] on link "Jobs" at bounding box center [67, 23] width 20 height 12
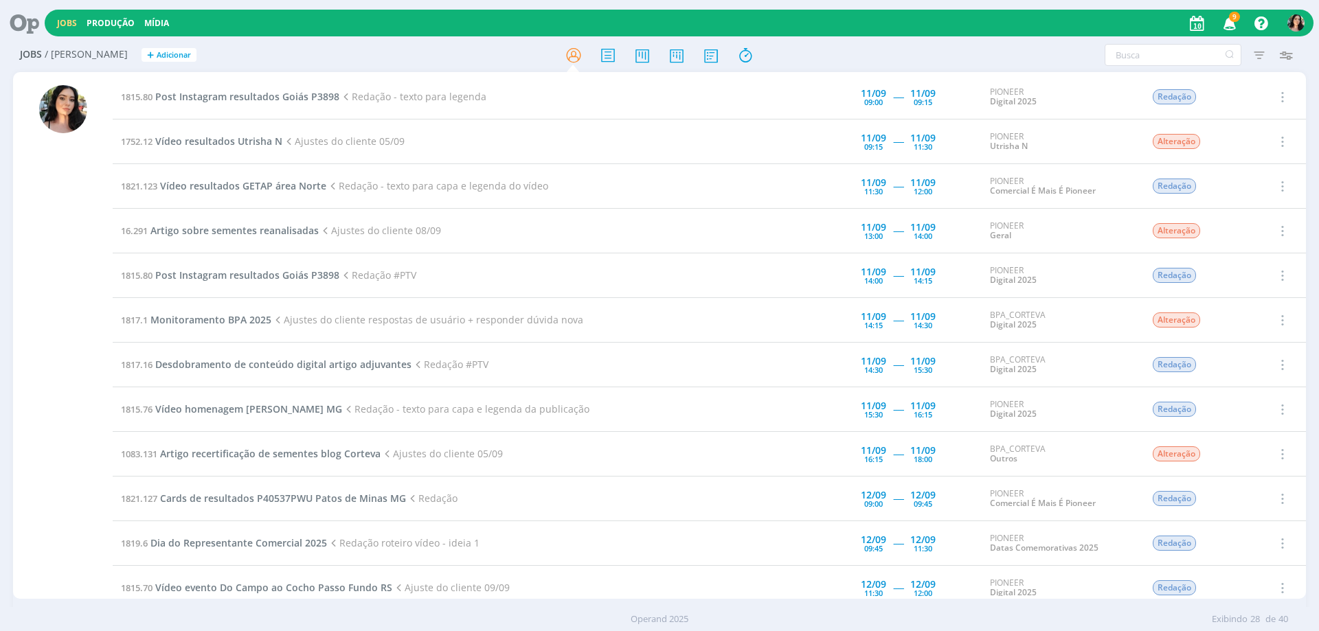
click at [16, 21] on icon at bounding box center [19, 23] width 28 height 27
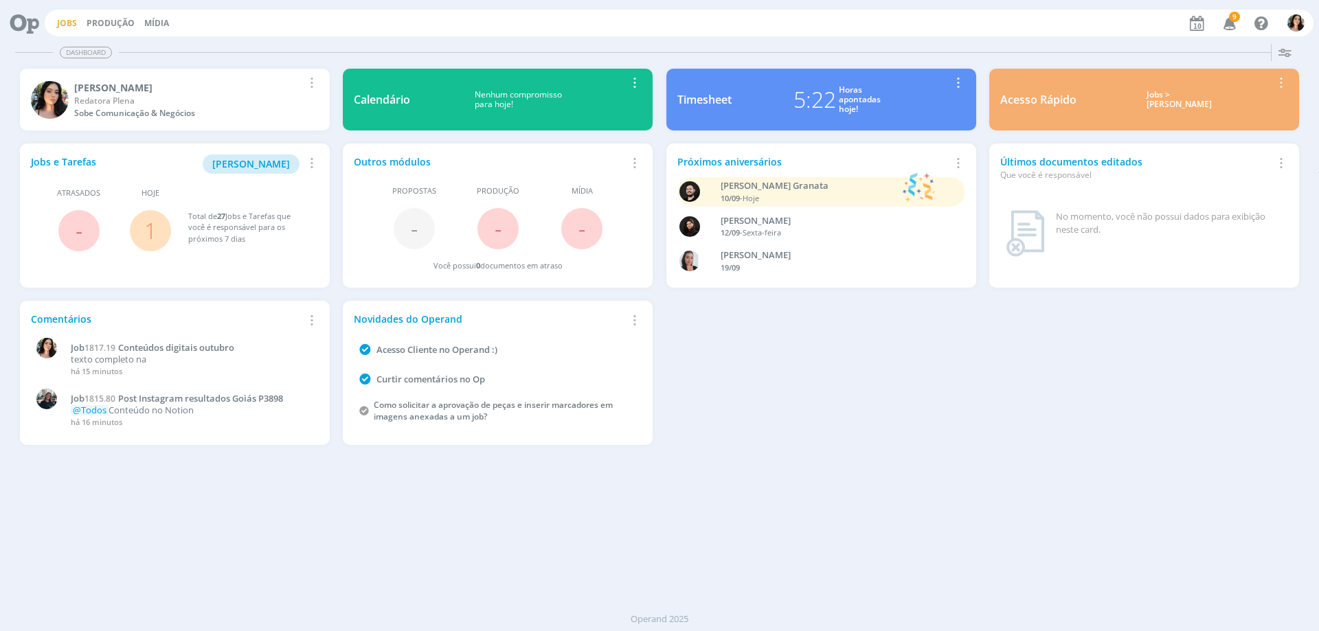
click at [59, 25] on link "Jobs" at bounding box center [67, 23] width 20 height 12
